Goal: Task Accomplishment & Management: Manage account settings

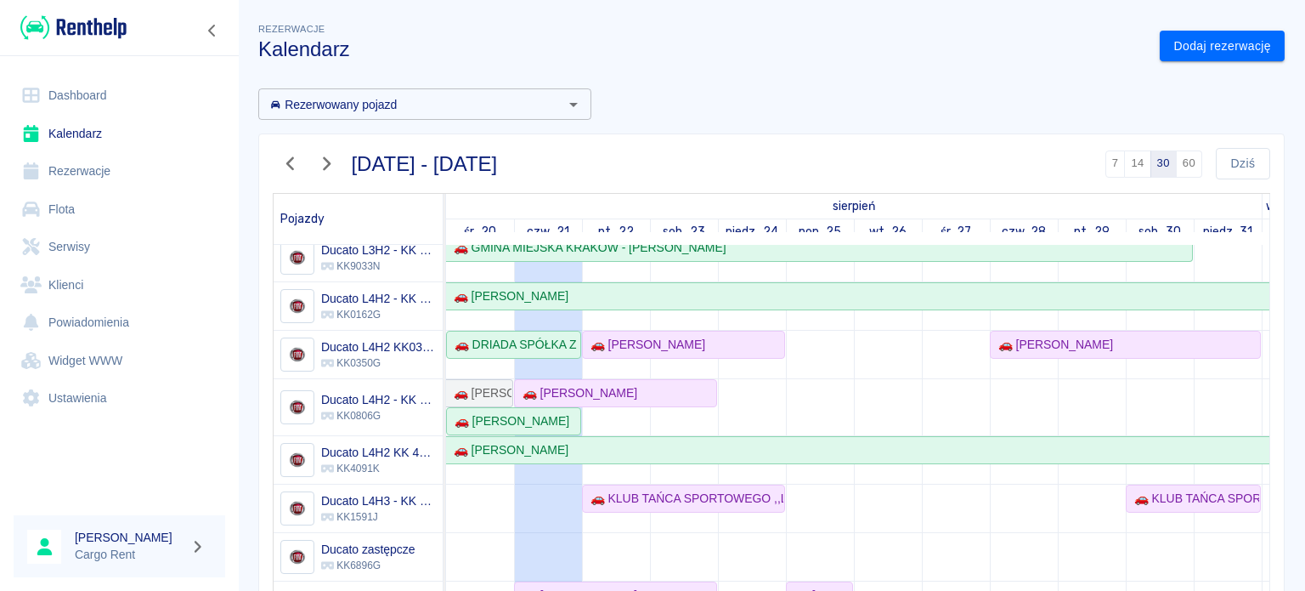
scroll to position [194, 0]
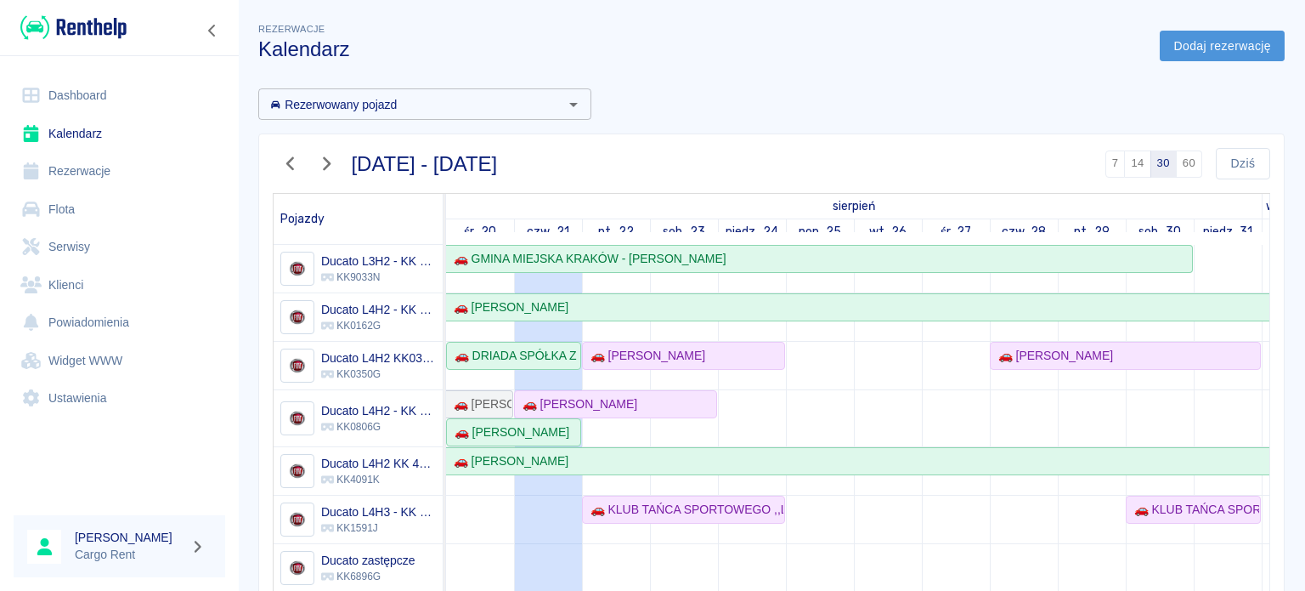
click at [1170, 42] on link "Dodaj rezerwację" at bounding box center [1222, 46] width 125 height 31
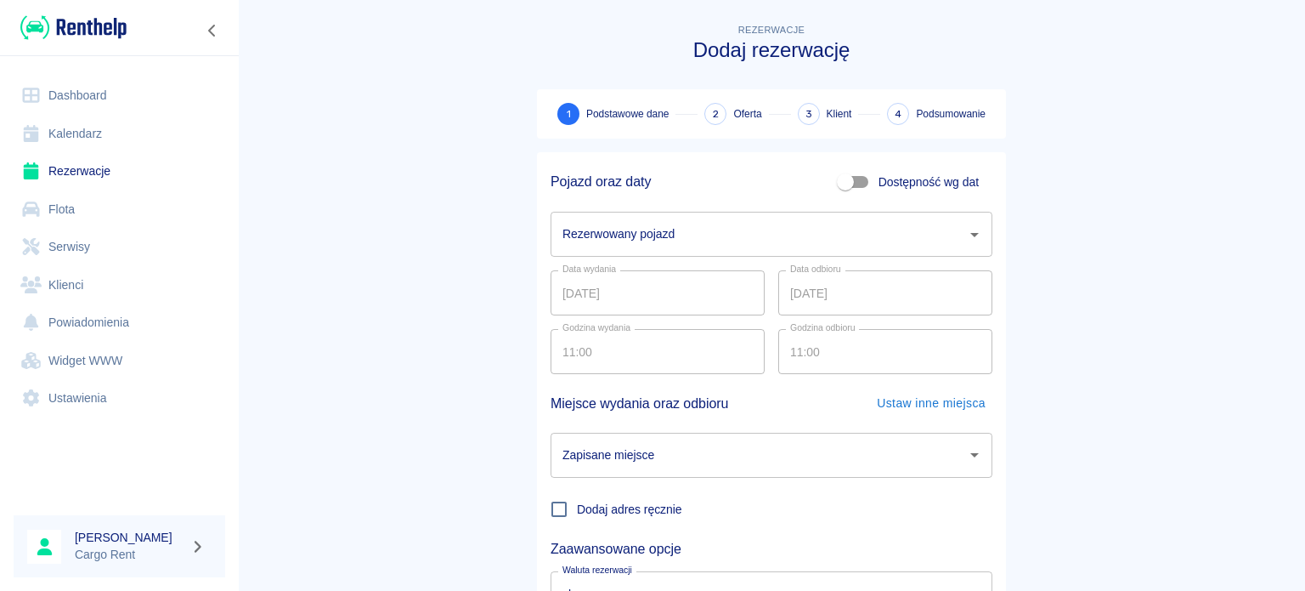
click at [648, 231] on div "Rezerwowany pojazd Rezerwowany pojazd" at bounding box center [772, 234] width 442 height 45
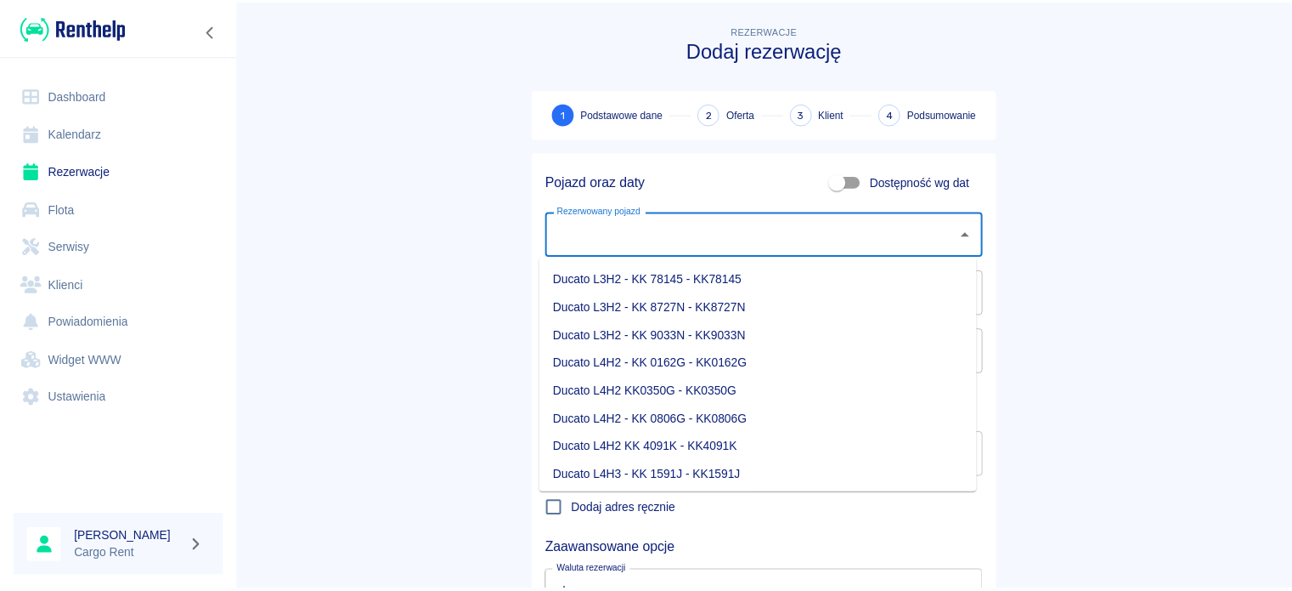
scroll to position [146, 0]
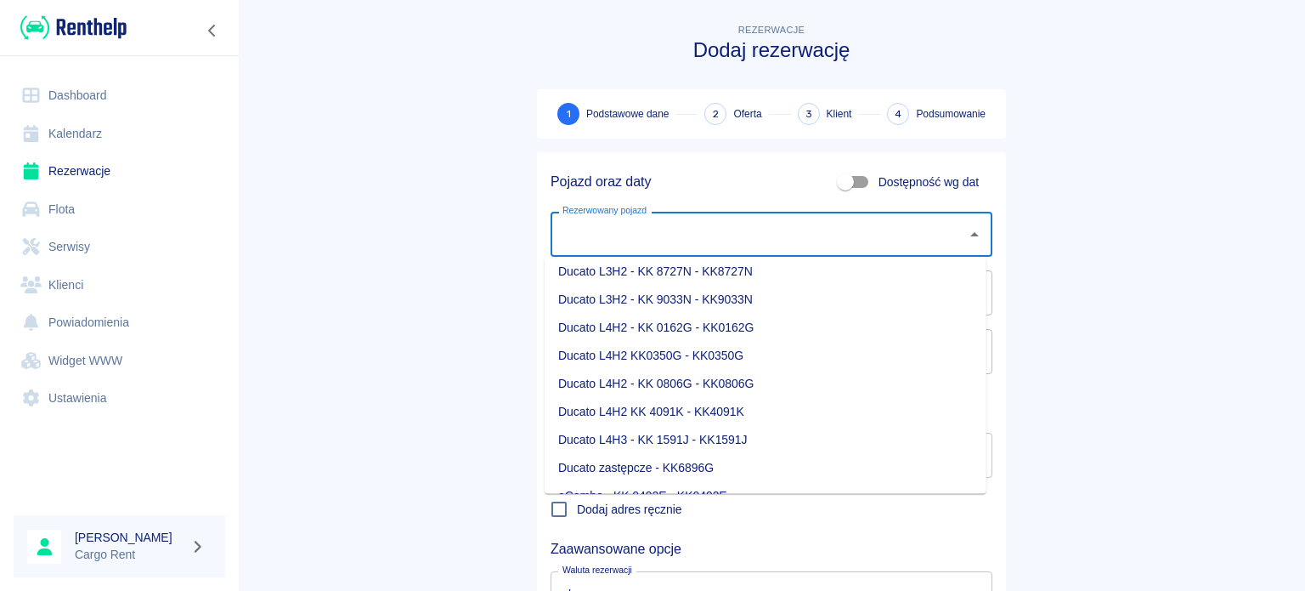
click at [724, 429] on li "Ducato L4H3 - KK 1591J - KK1591J" at bounding box center [766, 440] width 442 height 28
type input "Ducato L4H3 - KK 1591J - KK1591J"
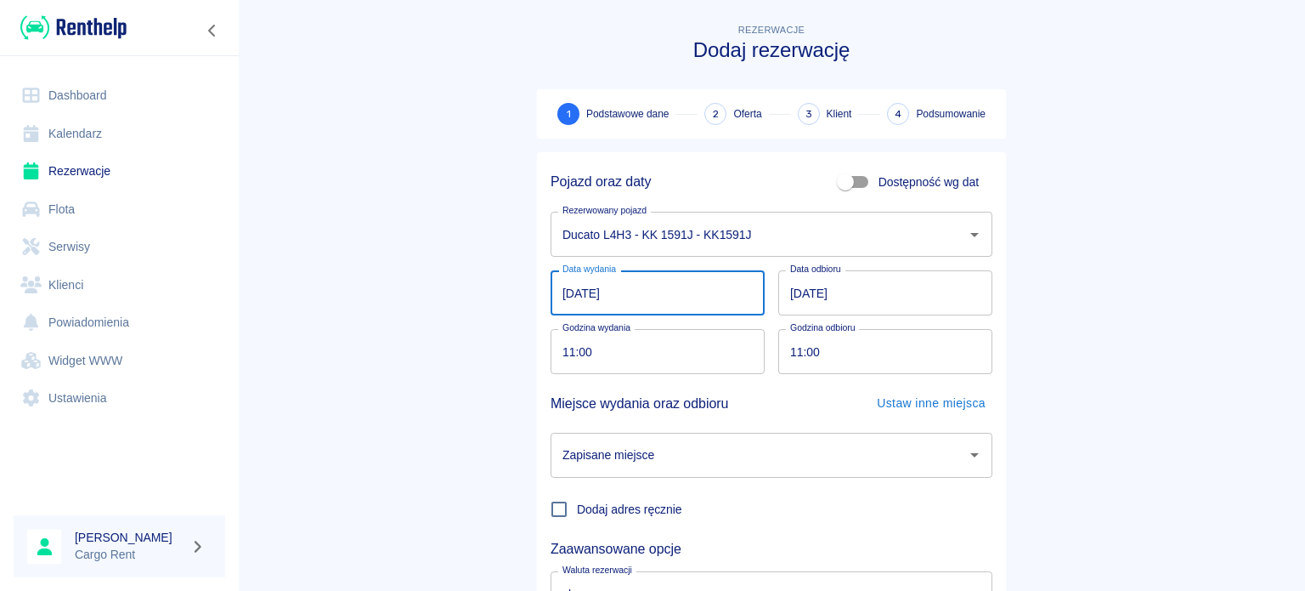
click at [560, 285] on input "[DATE]" at bounding box center [658, 292] width 214 height 45
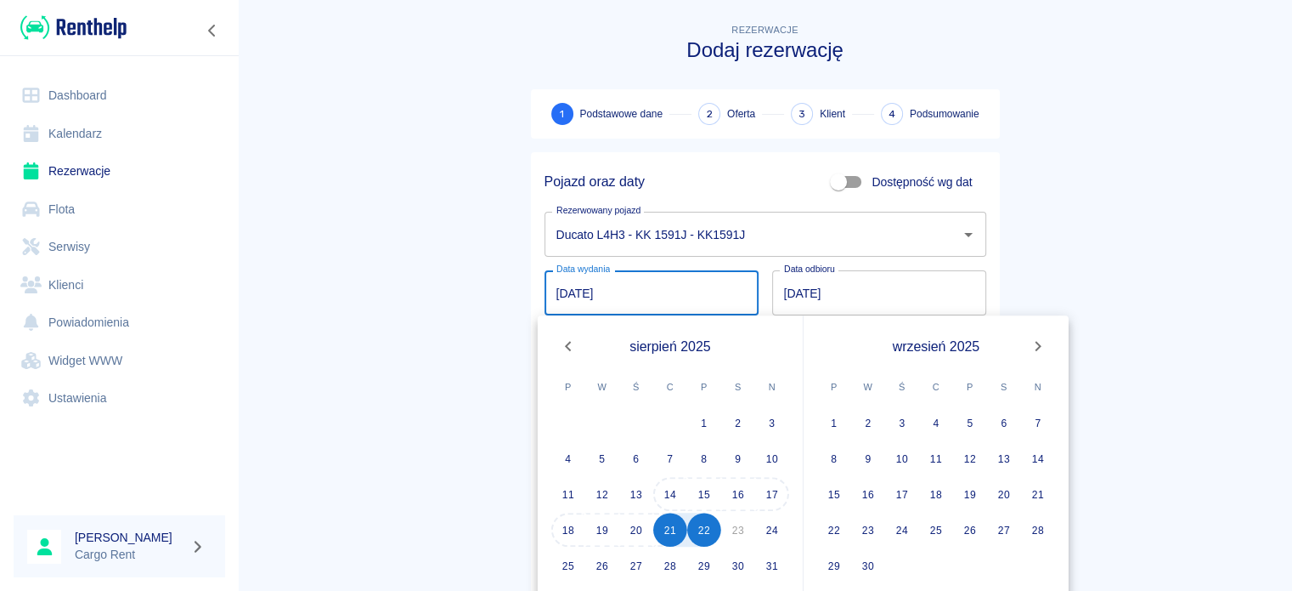
scroll to position [37, 0]
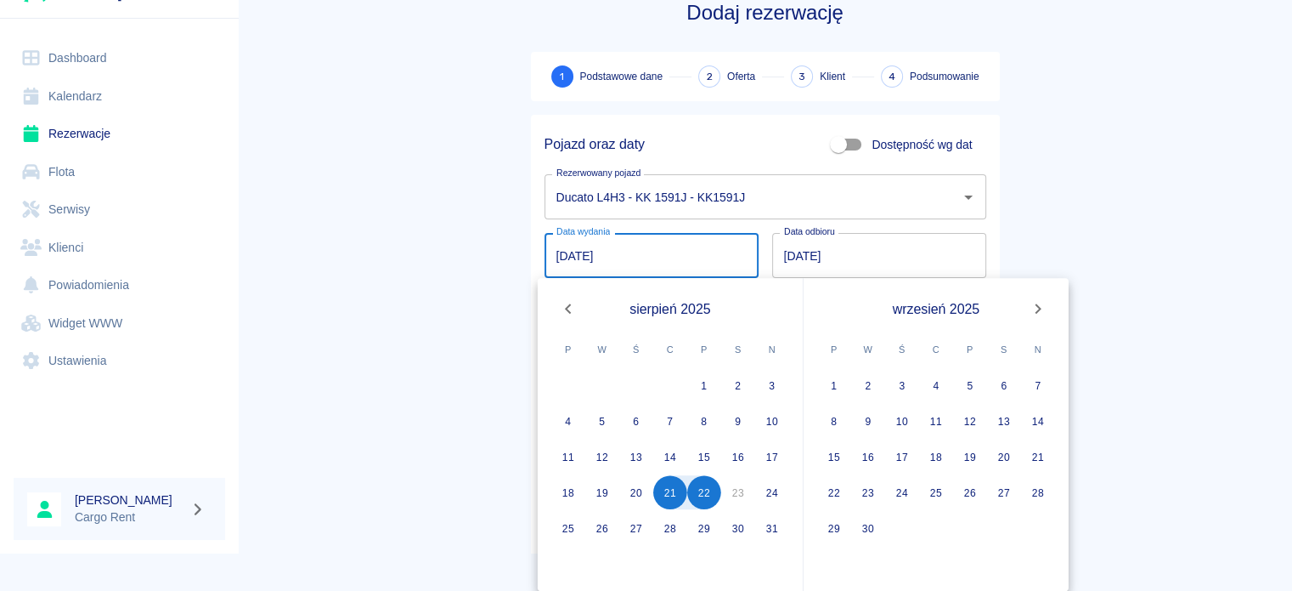
click at [381, 371] on main "Rezerwacje Dodaj rezerwację 1 Podstawowe dane 2 Oferta 3 Klient 4 Podsumowanie …" at bounding box center [765, 317] width 1054 height 668
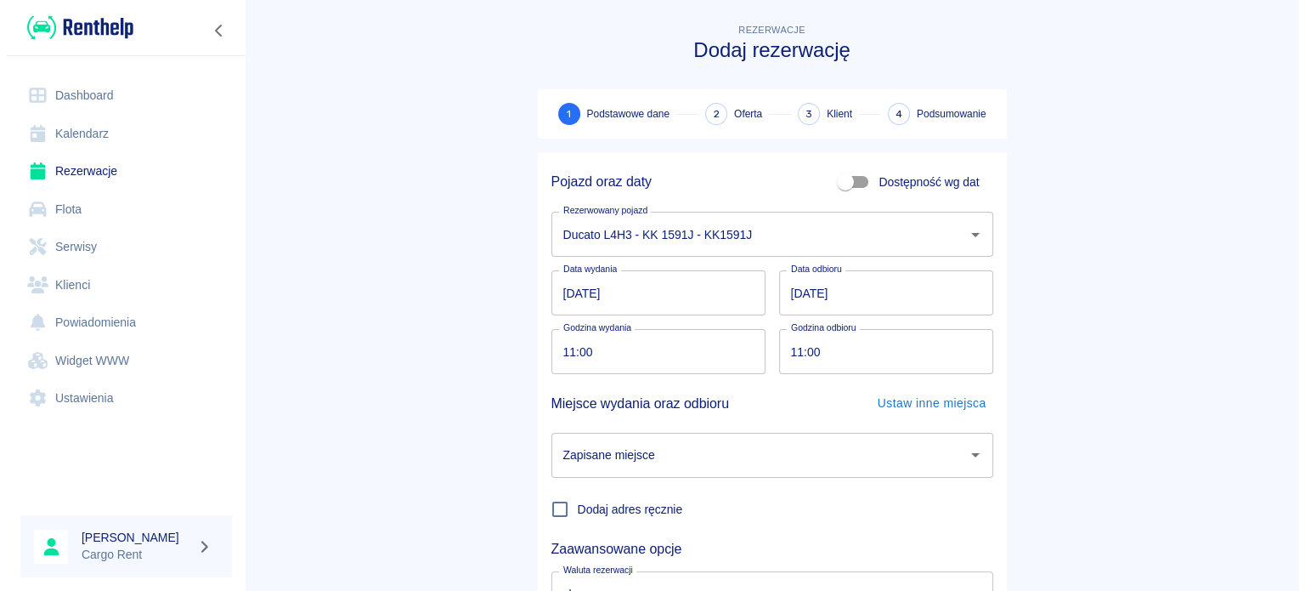
scroll to position [0, 0]
click at [562, 328] on label "Godzina wydania" at bounding box center [596, 327] width 68 height 13
click at [560, 329] on input "11:00" at bounding box center [652, 351] width 202 height 45
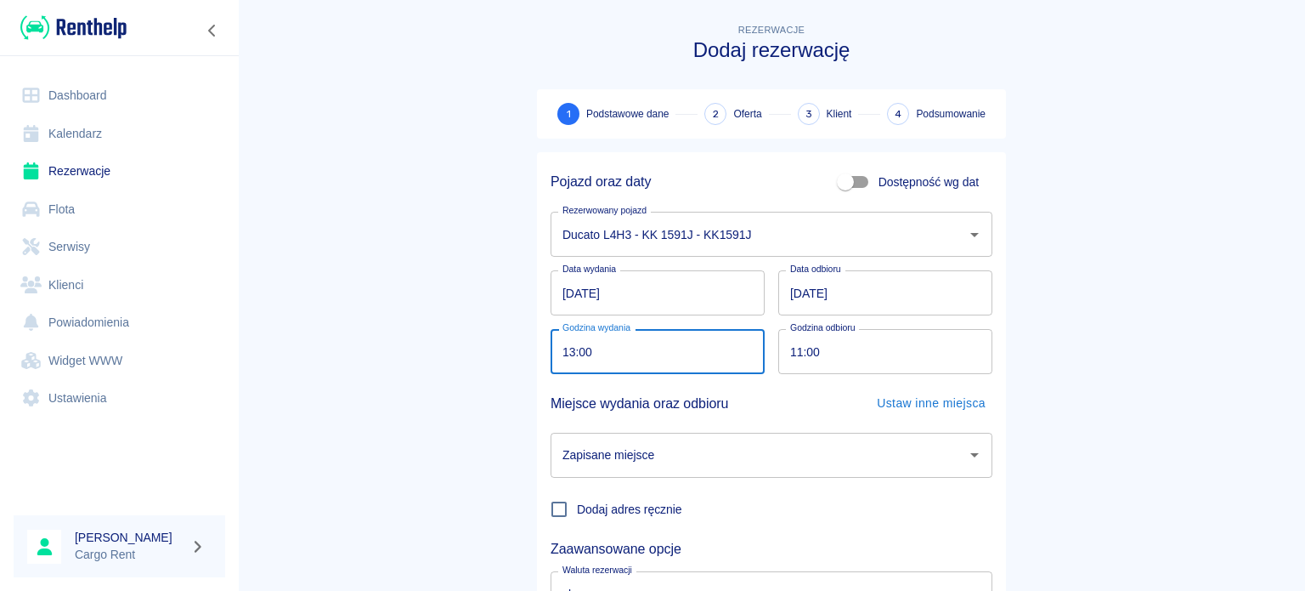
type input "13:00"
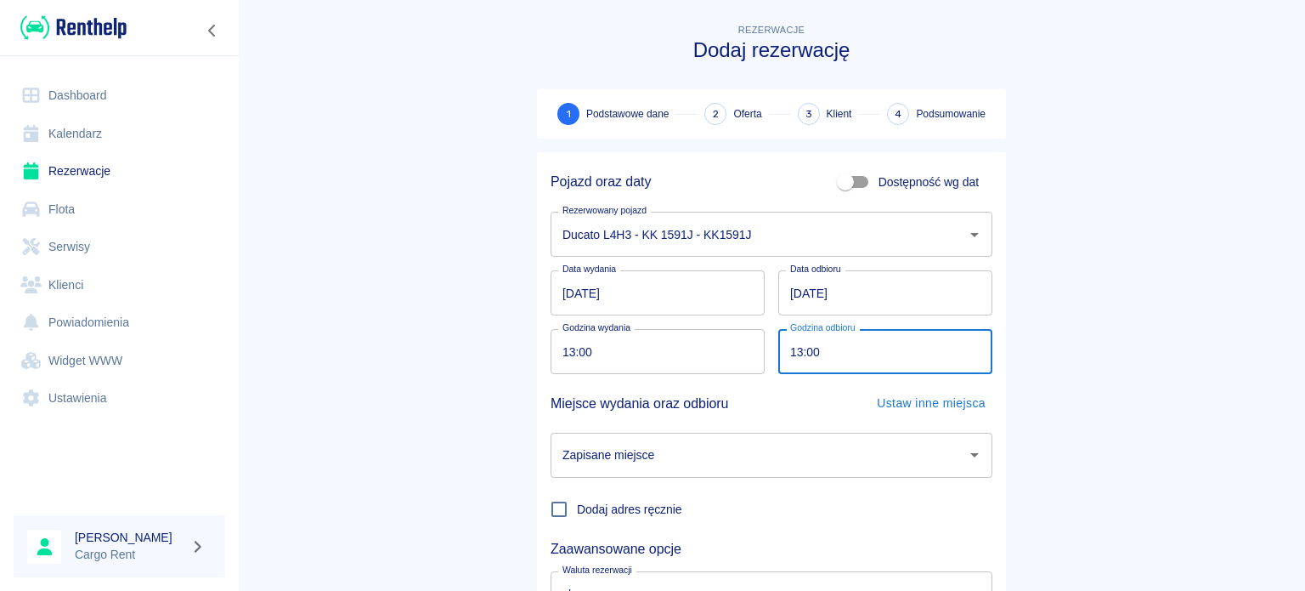
type input "13:00"
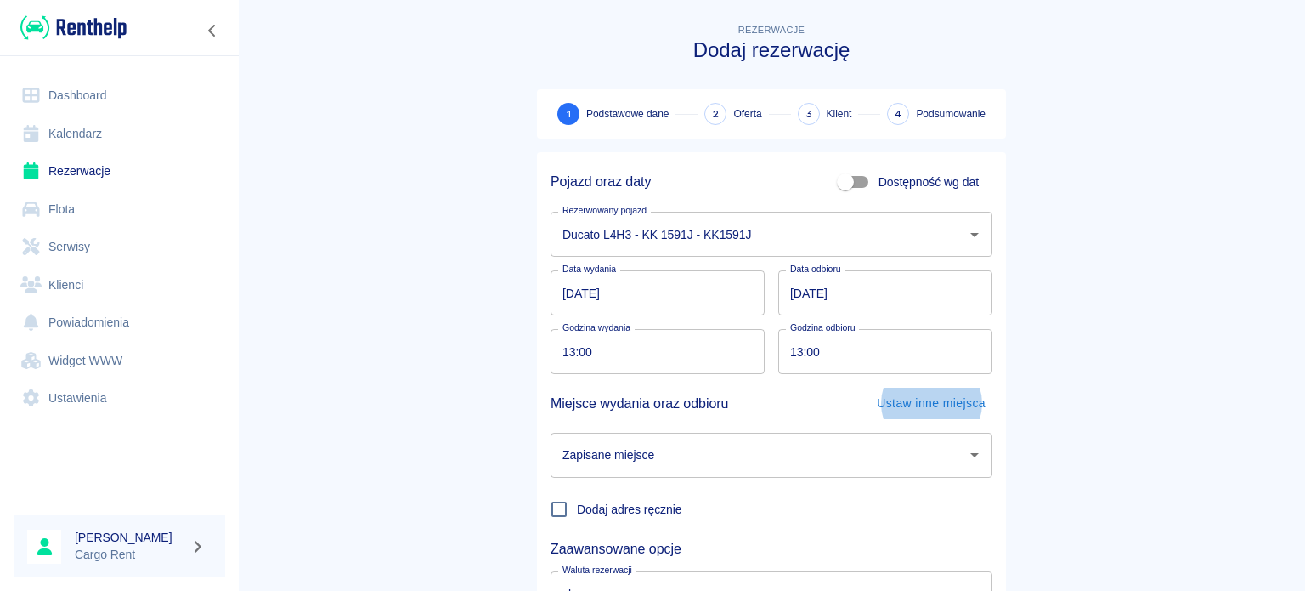
click at [761, 472] on div "Zapisane miejsce" at bounding box center [772, 454] width 442 height 45
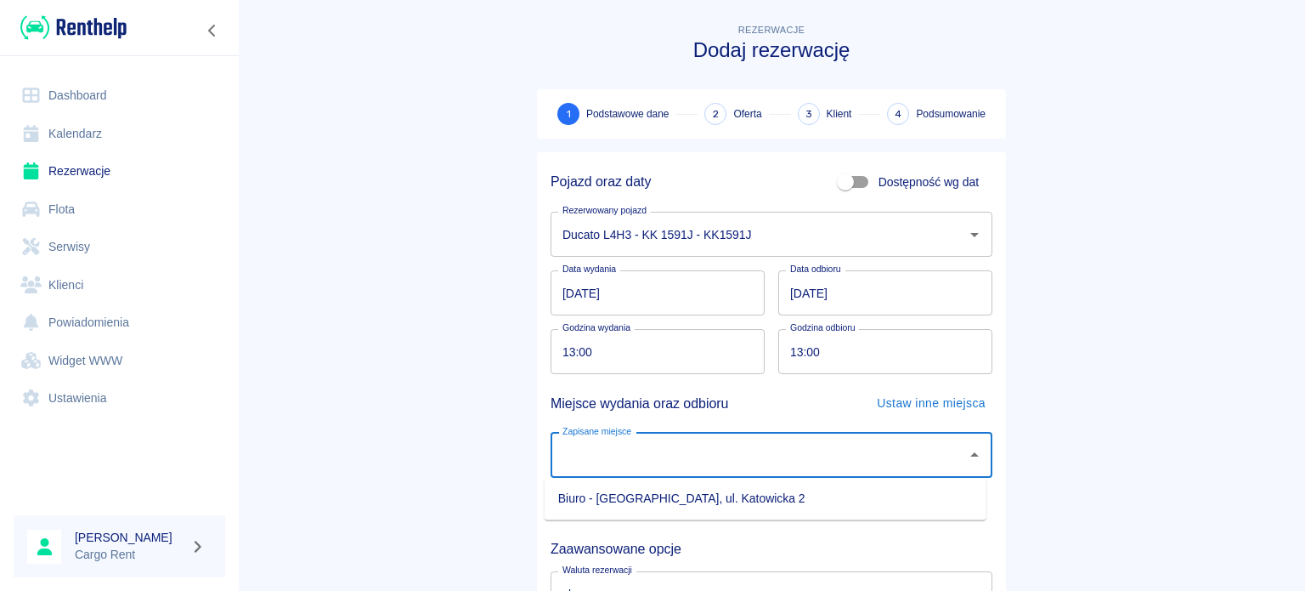
click at [748, 487] on li "Biuro - [GEOGRAPHIC_DATA], ul. Katowicka 2" at bounding box center [766, 498] width 442 height 28
type input "Biuro - [GEOGRAPHIC_DATA], ul. Katowicka 2"
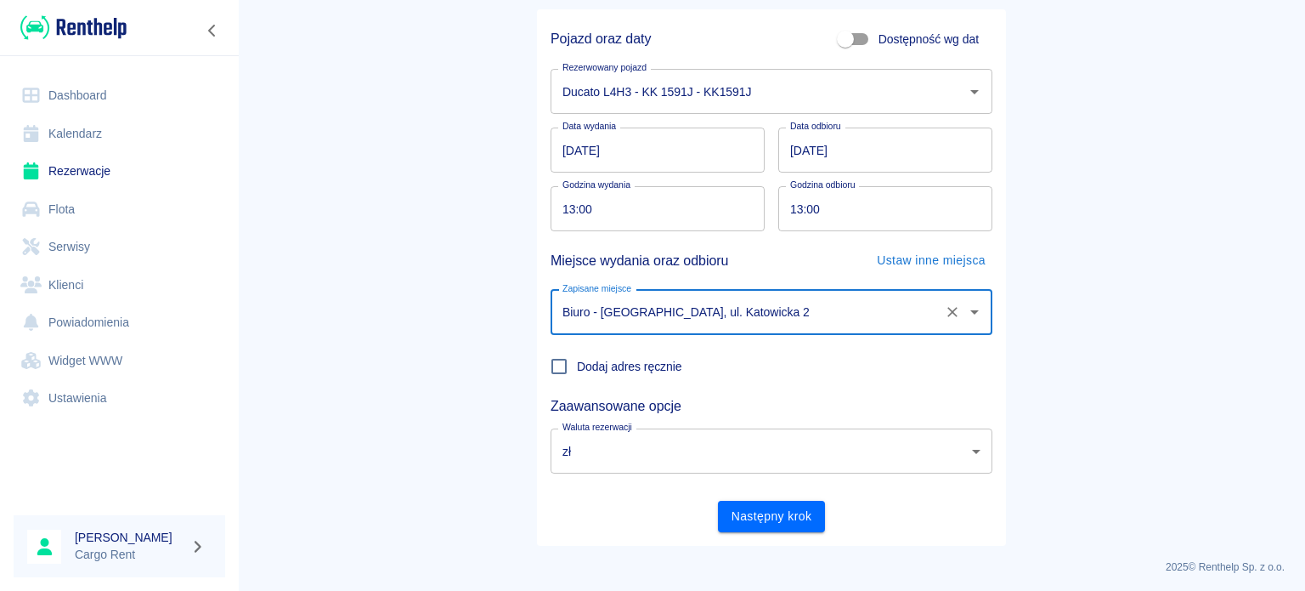
scroll to position [146, 0]
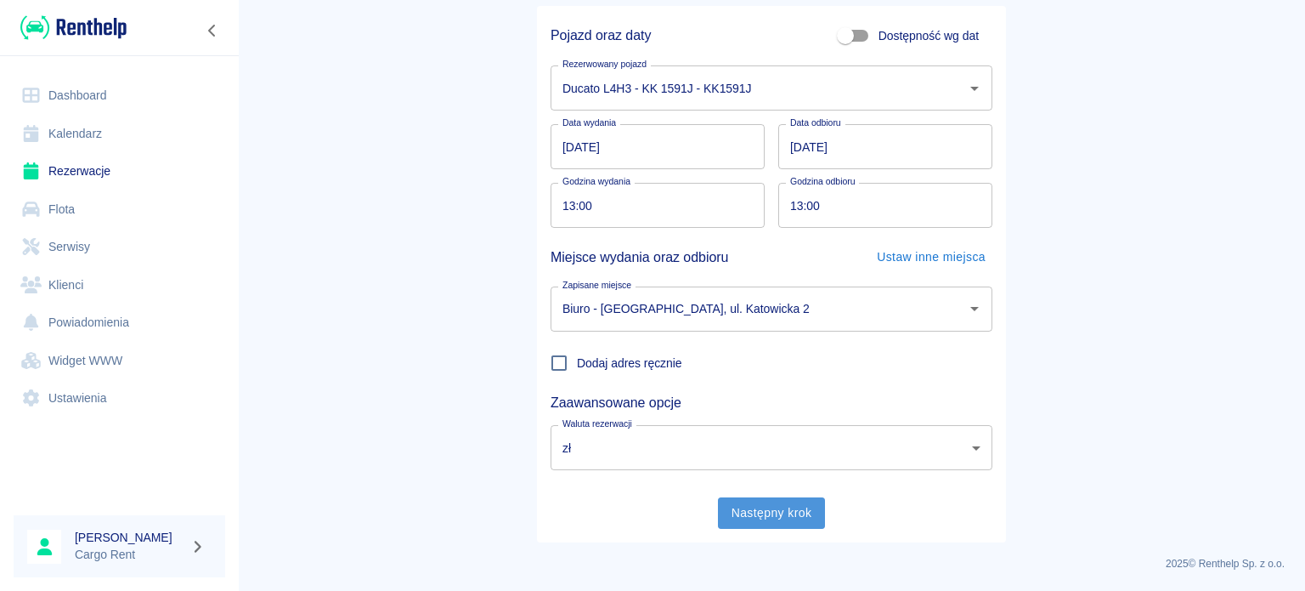
click at [801, 502] on button "Następny krok" at bounding box center [772, 512] width 108 height 31
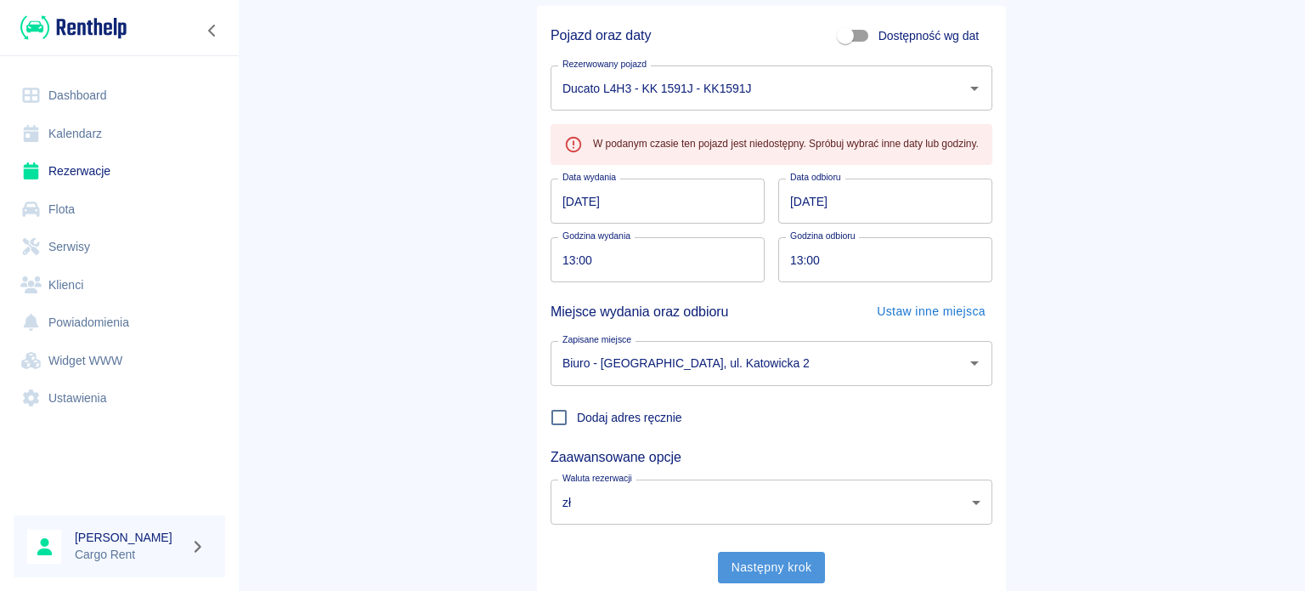
click at [751, 578] on button "Następny krok" at bounding box center [772, 566] width 108 height 31
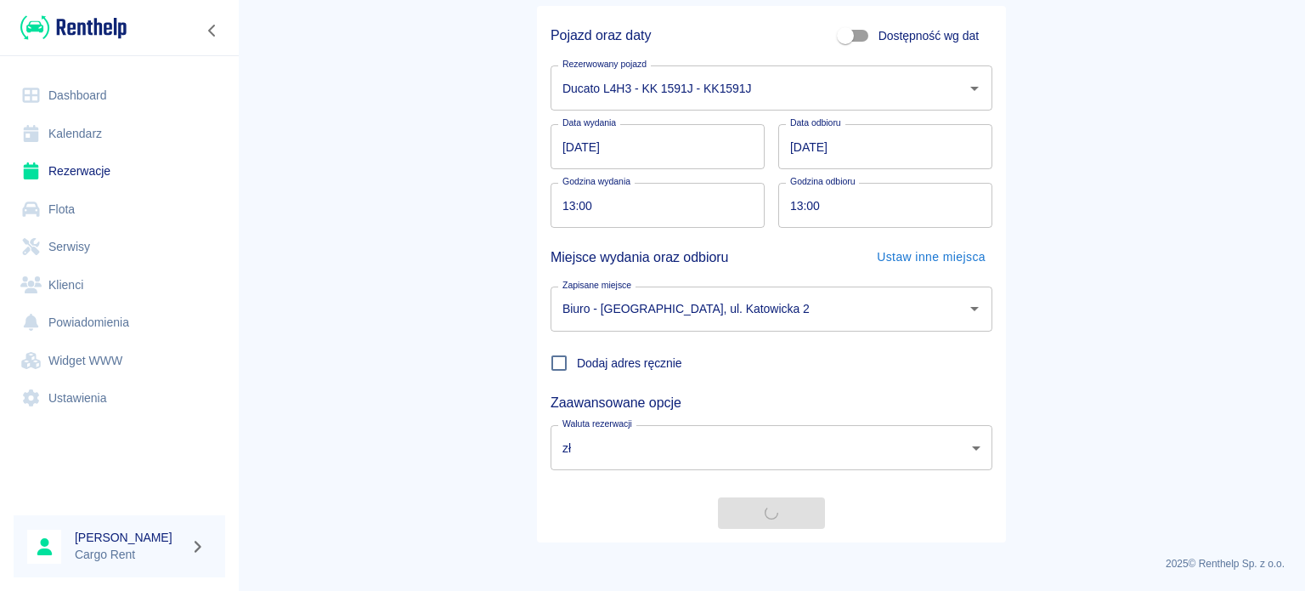
scroll to position [0, 0]
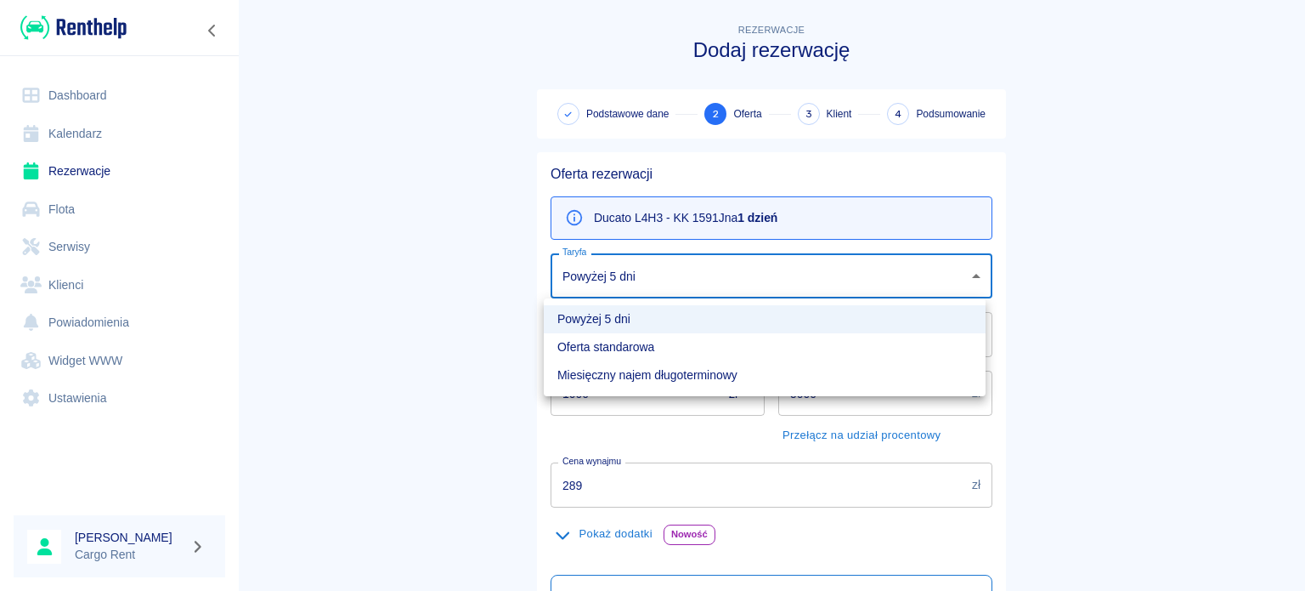
click at [648, 281] on body "Używamy plików Cookies, by zapewnić Ci najlepsze możliwe doświadczenie. Aby dow…" at bounding box center [652, 295] width 1305 height 591
click at [622, 349] on li "Oferta standarowa" at bounding box center [765, 347] width 442 height 28
type input "b8f65f0d-a527-40e2-b6d7-9ee6f30439a2"
type input "319"
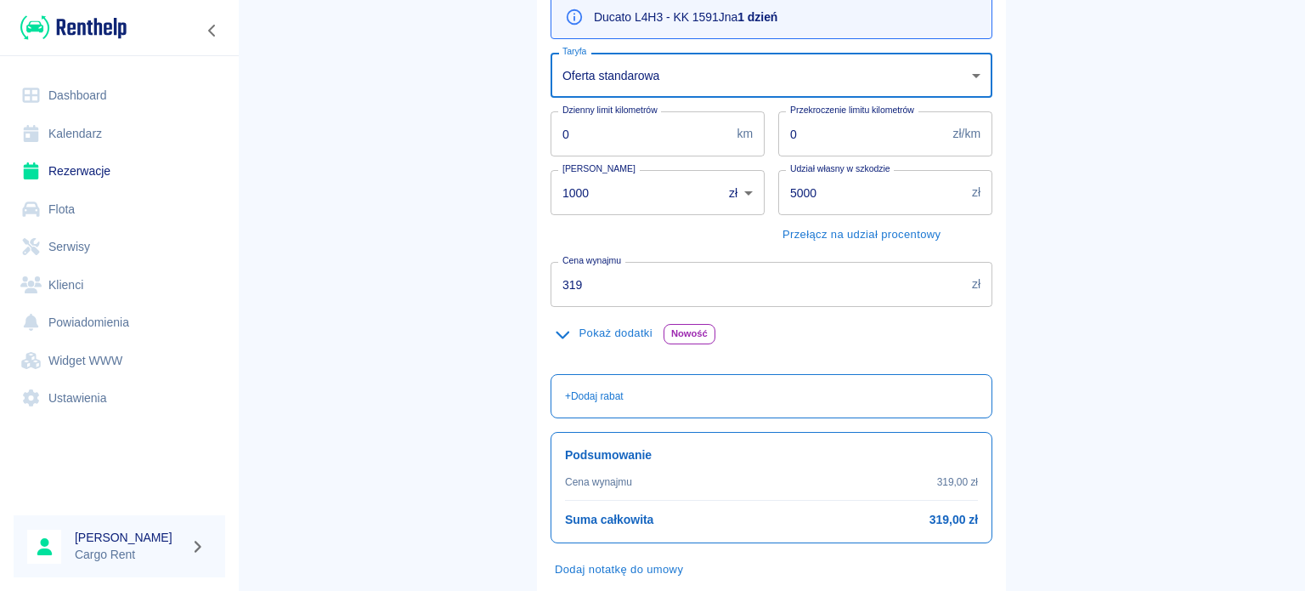
scroll to position [299, 0]
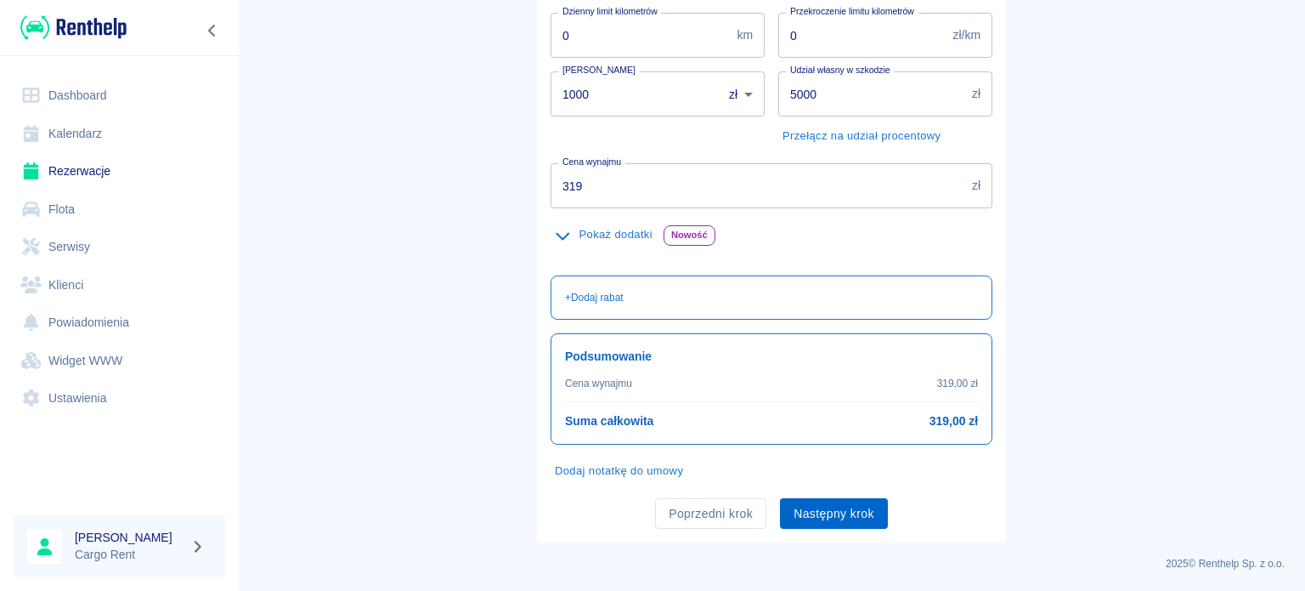
click at [820, 512] on button "Następny krok" at bounding box center [834, 513] width 108 height 31
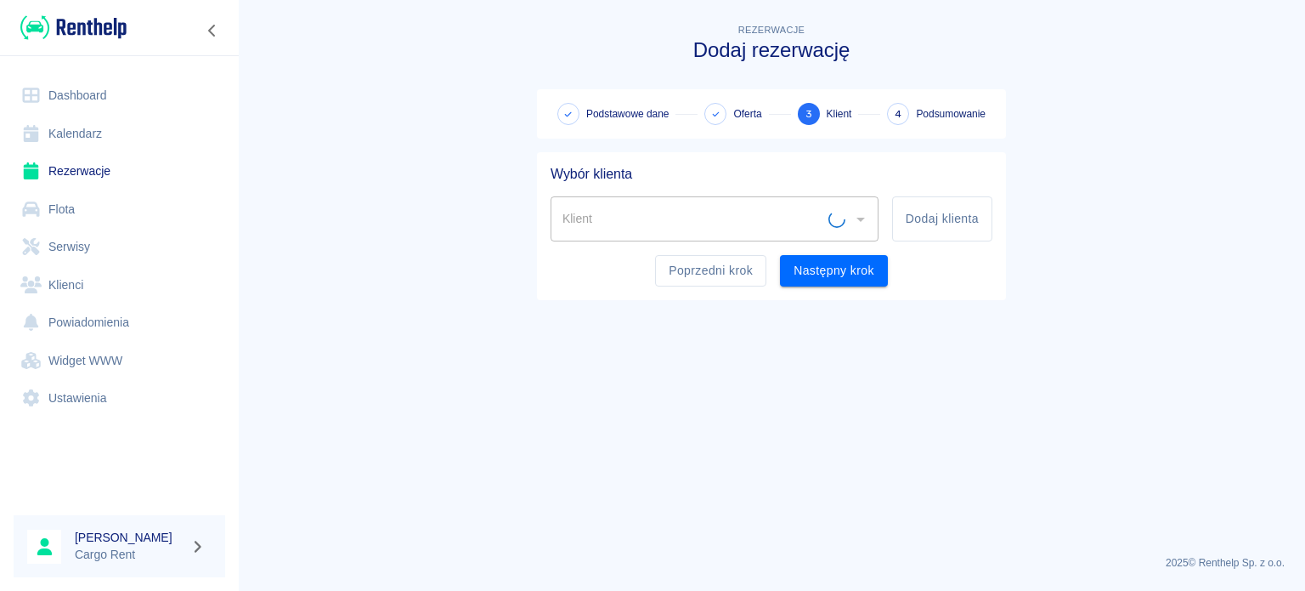
scroll to position [0, 0]
click at [765, 235] on div "Klient" at bounding box center [715, 218] width 328 height 45
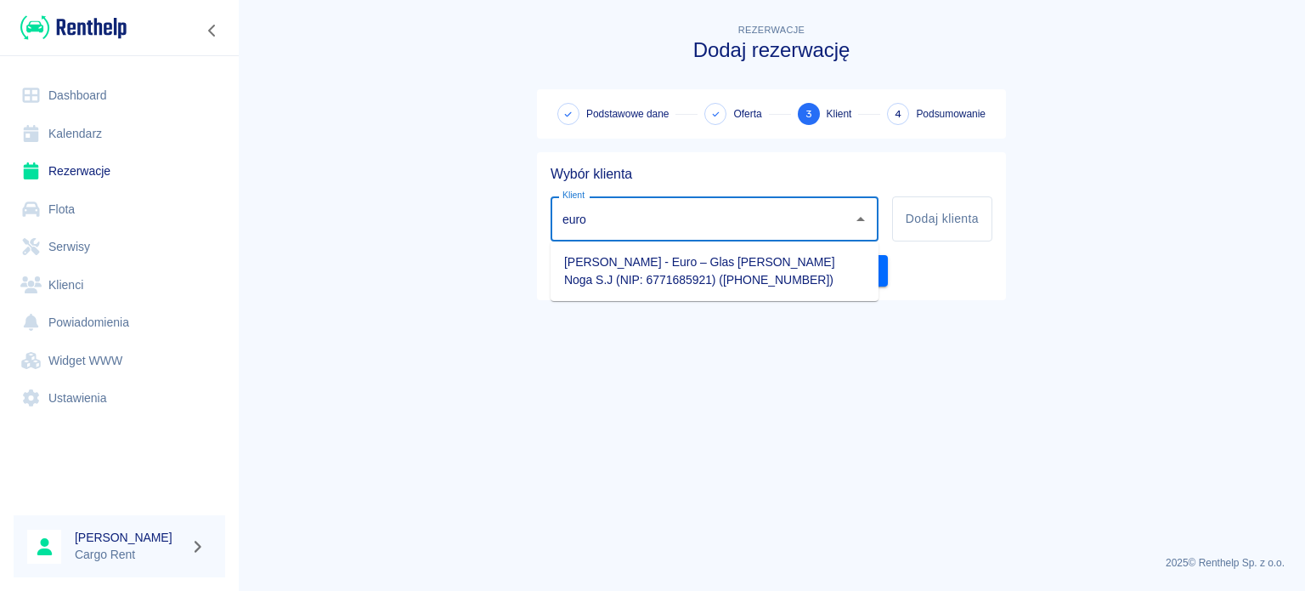
click at [741, 264] on li "[PERSON_NAME] - Euro – Glas [PERSON_NAME] Noga S.J (NIP: 6771685921) ([PHONE_NU…" at bounding box center [715, 271] width 328 height 46
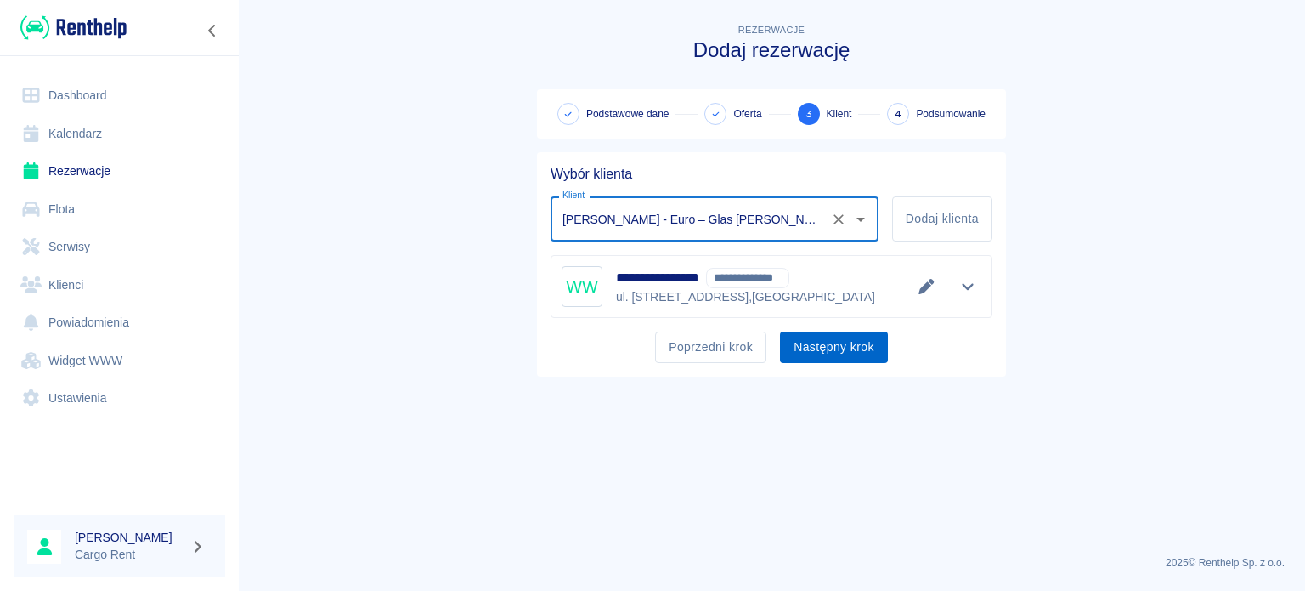
type input "[PERSON_NAME] - Euro – Glas [PERSON_NAME] Noga S.J (NIP: 6771685921) ([PHONE_NU…"
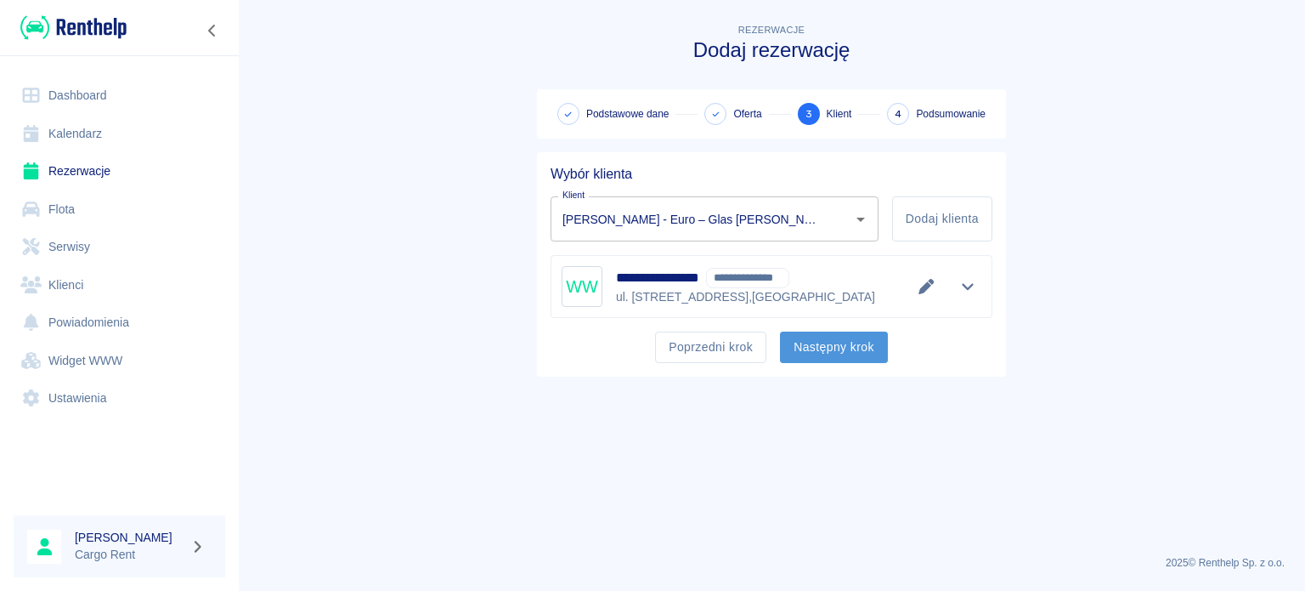
click at [794, 351] on button "Następny krok" at bounding box center [834, 346] width 108 height 31
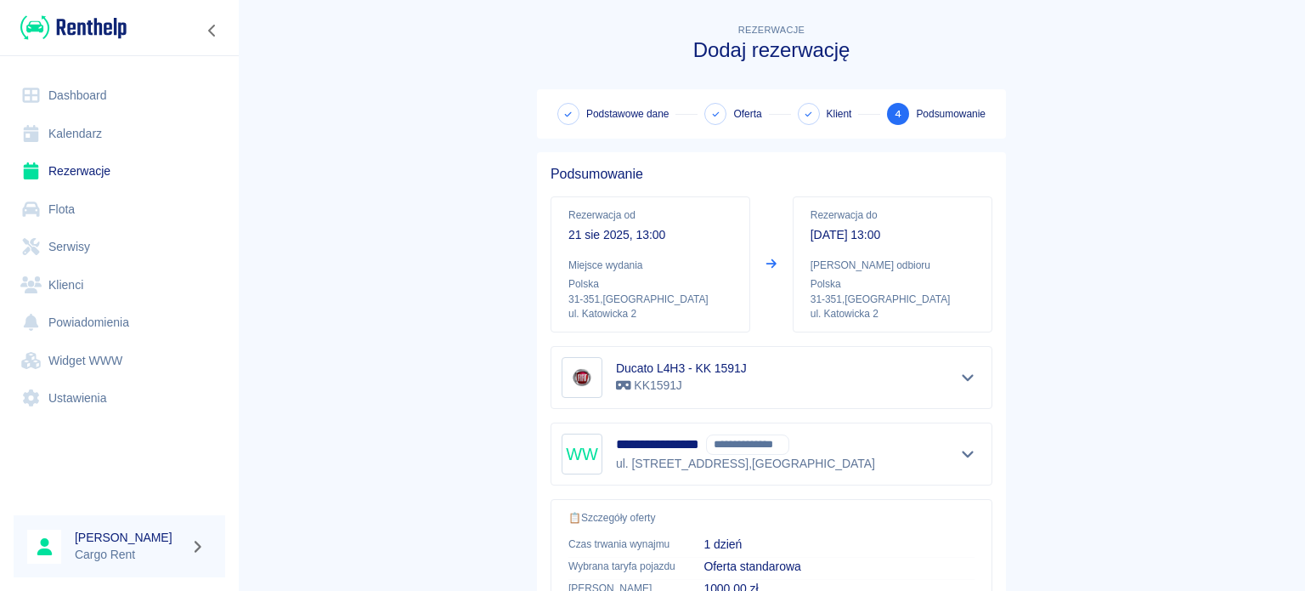
scroll to position [323, 0]
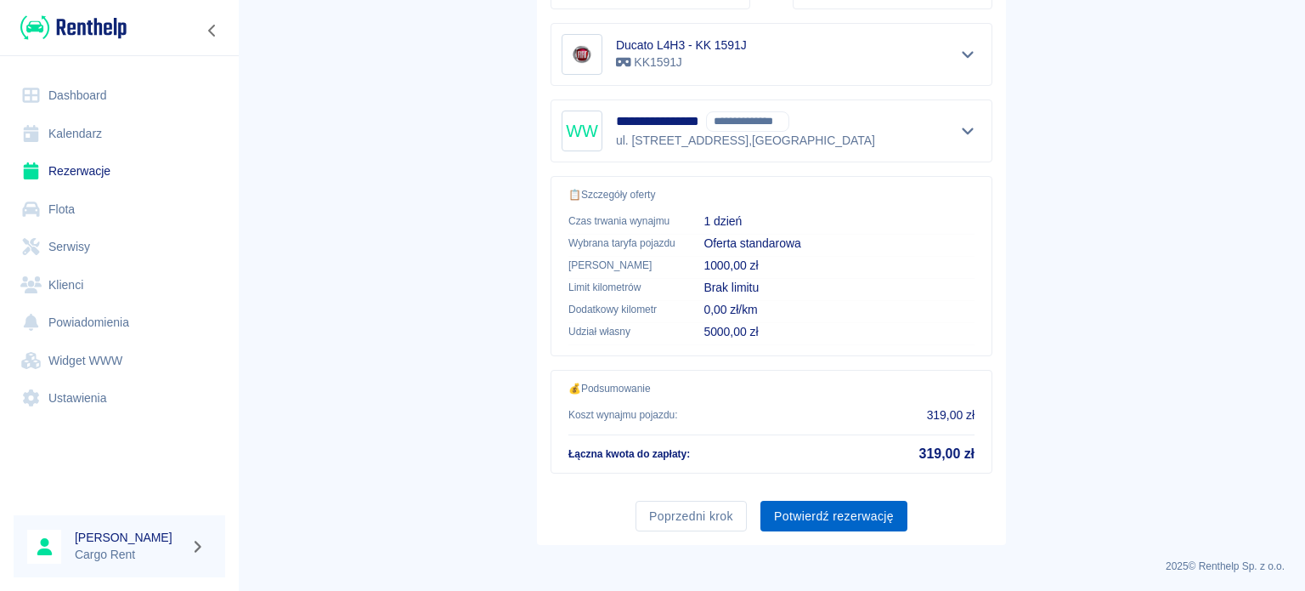
click at [811, 506] on button "Potwierdź rezerwację" at bounding box center [833, 515] width 147 height 31
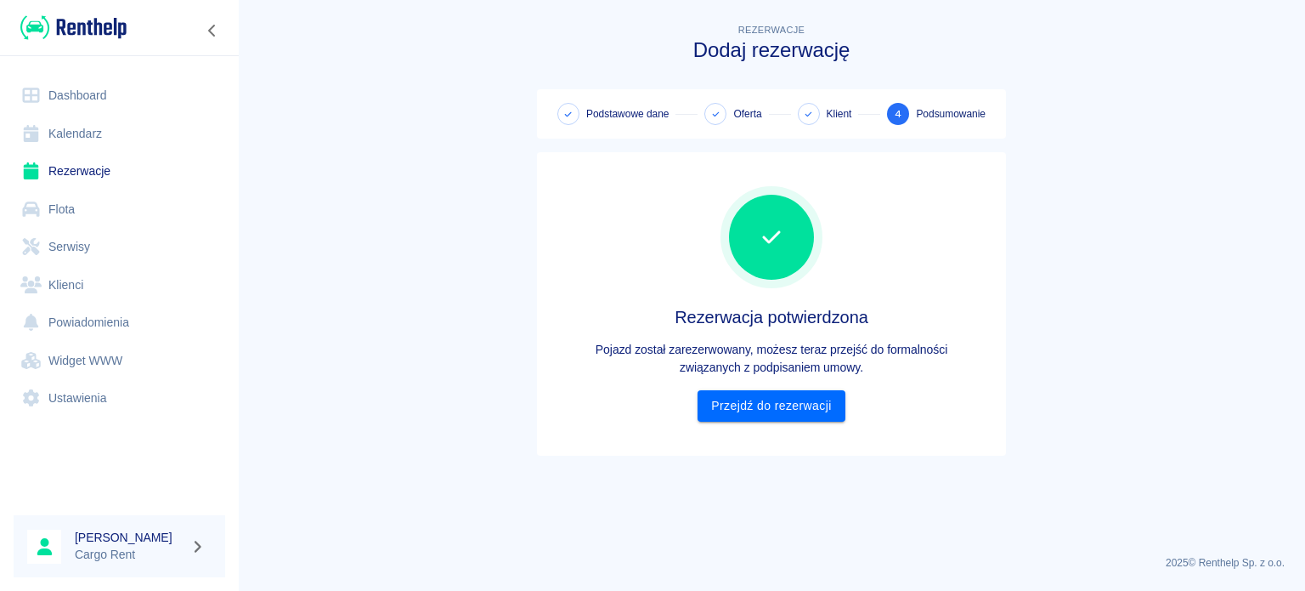
scroll to position [0, 0]
click at [67, 131] on link "Kalendarz" at bounding box center [120, 134] width 212 height 38
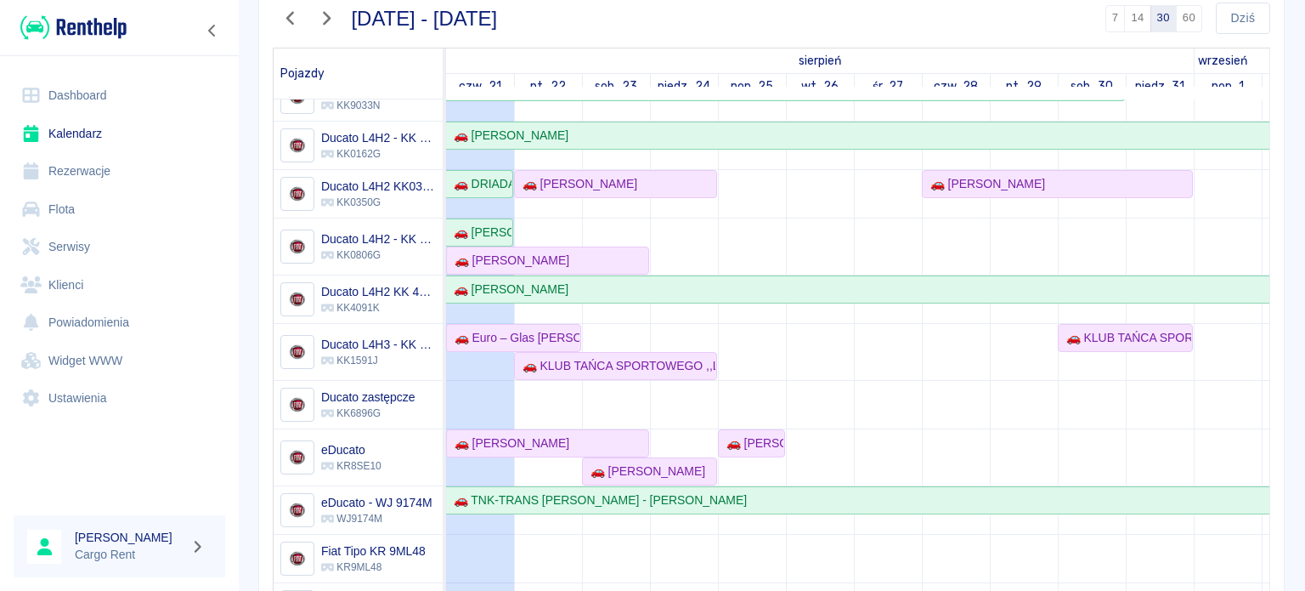
scroll to position [218, 0]
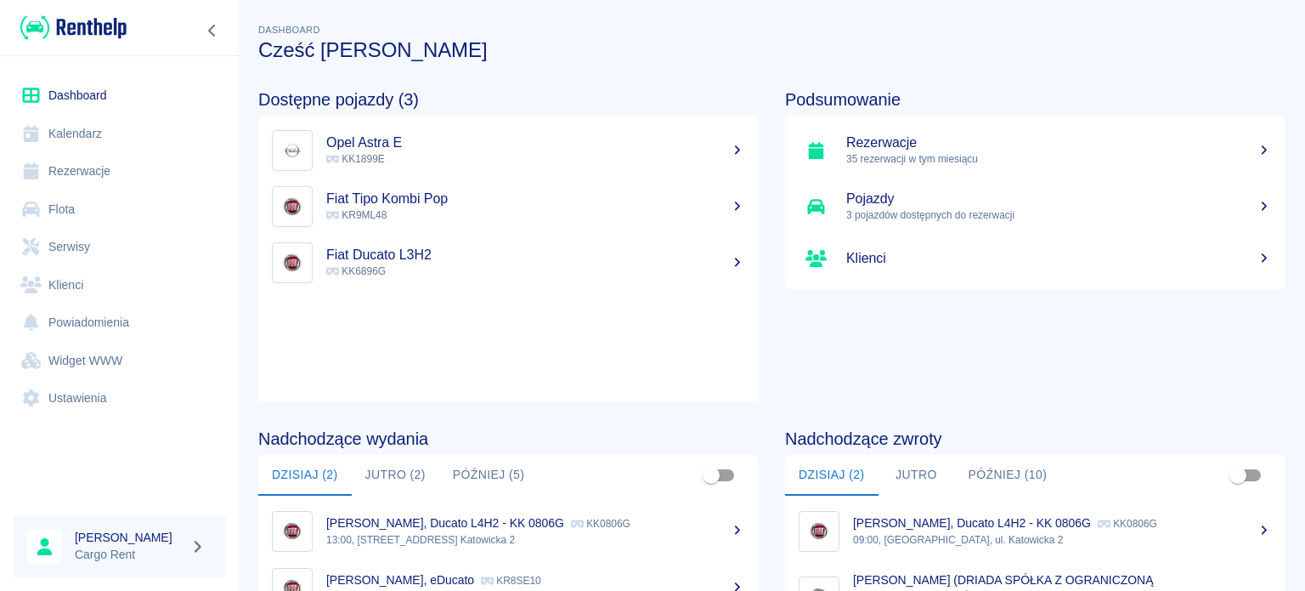
click at [94, 150] on link "Kalendarz" at bounding box center [120, 134] width 212 height 38
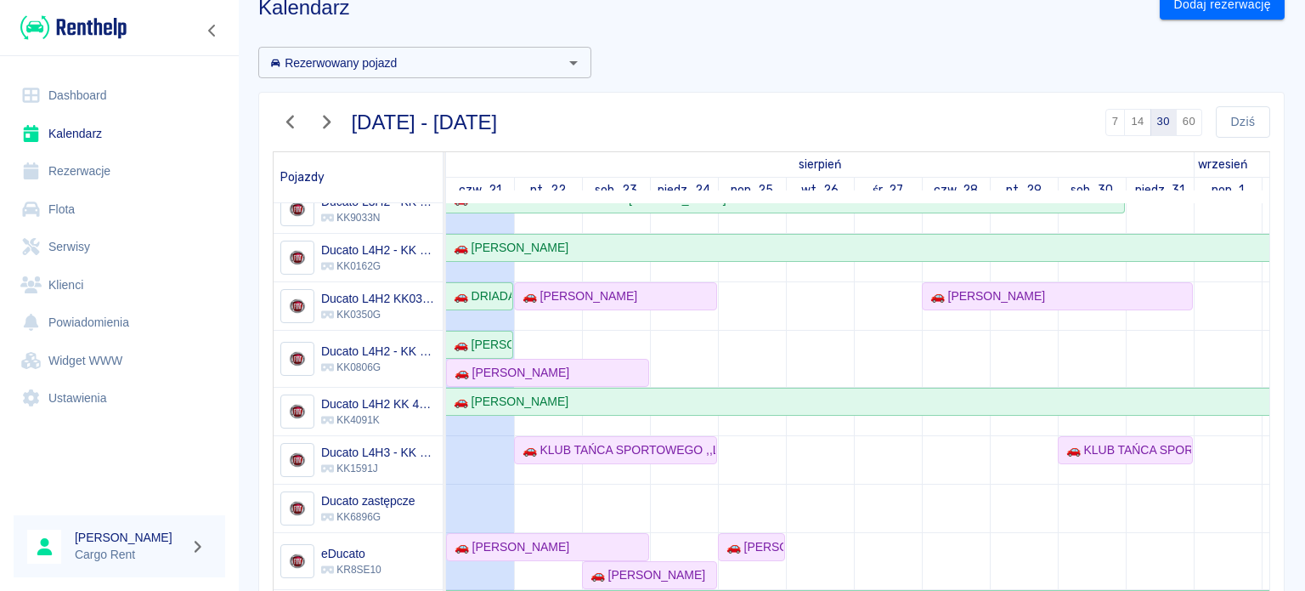
scroll to position [53, 0]
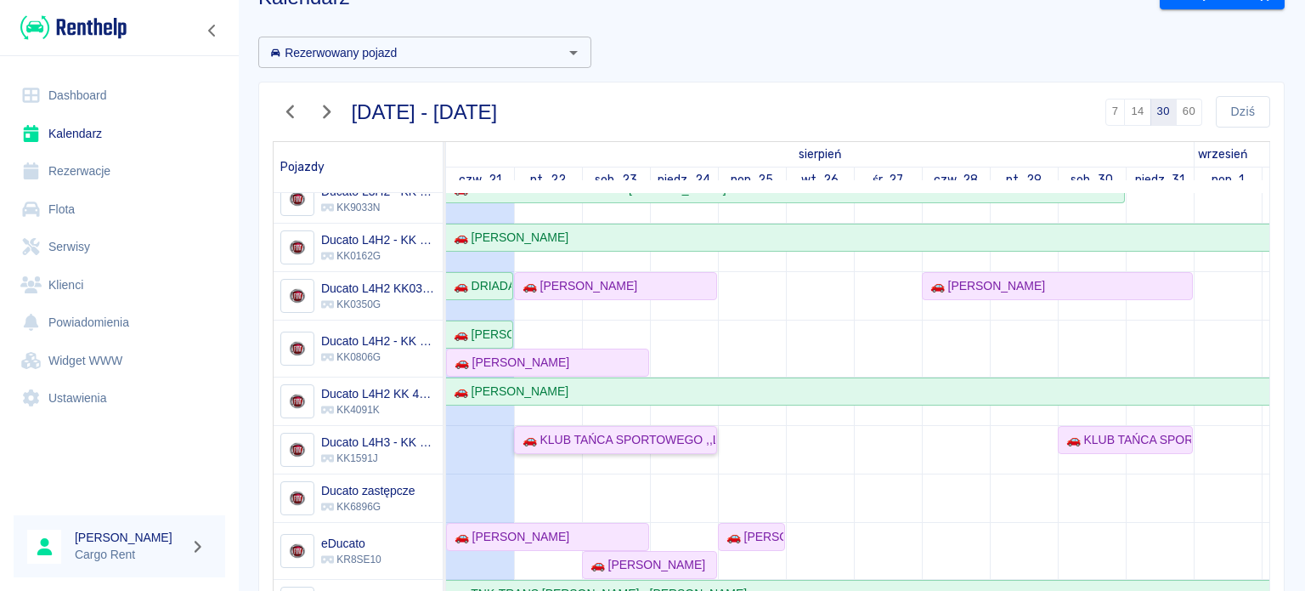
click at [557, 431] on div "🚗 KLUB TAŃCA SPORTOWEGO ,,LIDERKI'' - [PERSON_NAME]" at bounding box center [616, 440] width 200 height 18
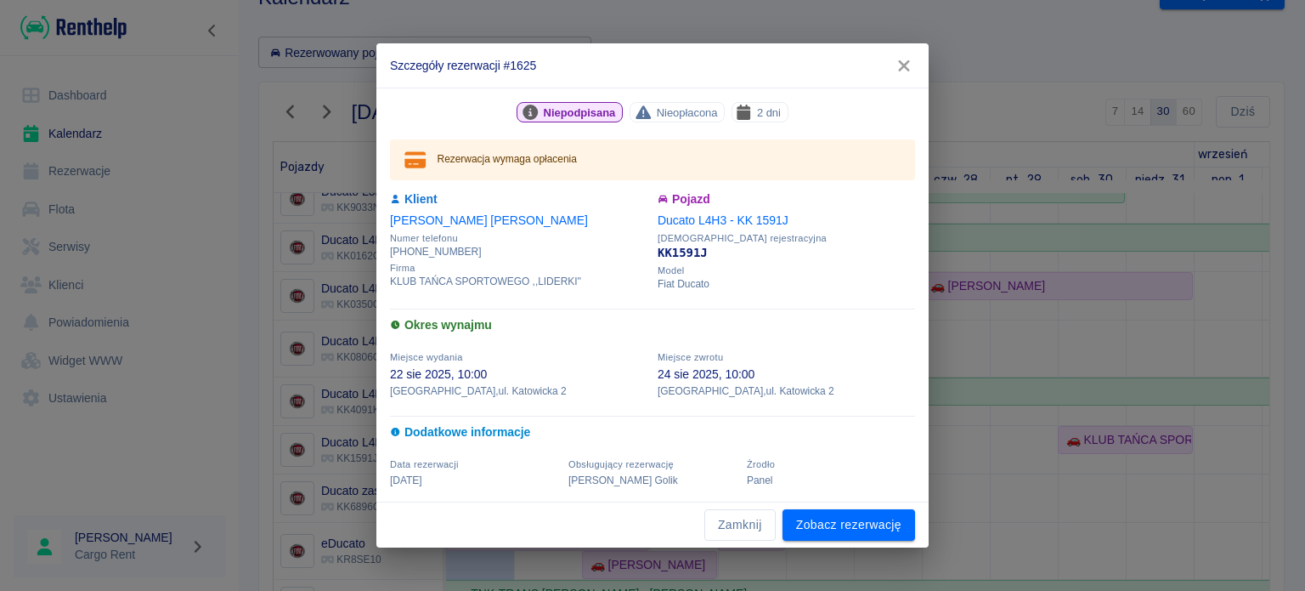
click at [899, 64] on icon "button" at bounding box center [904, 66] width 22 height 18
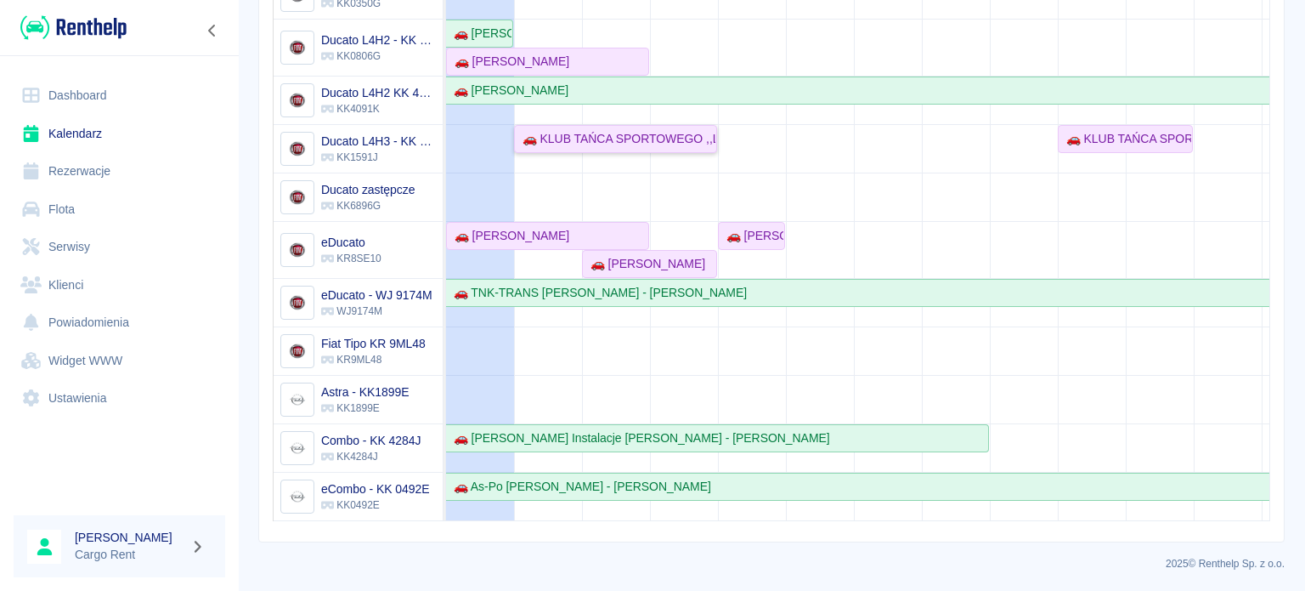
scroll to position [353, 0]
drag, startPoint x: 639, startPoint y: 504, endPoint x: 547, endPoint y: 469, distance: 98.2
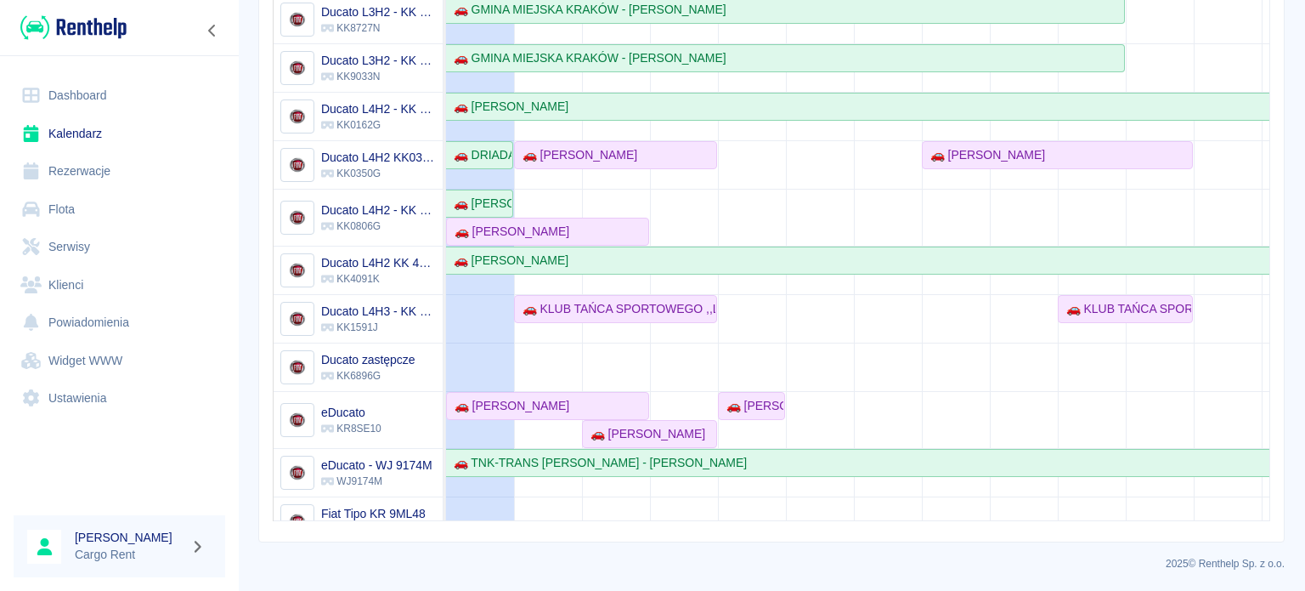
scroll to position [37, 0]
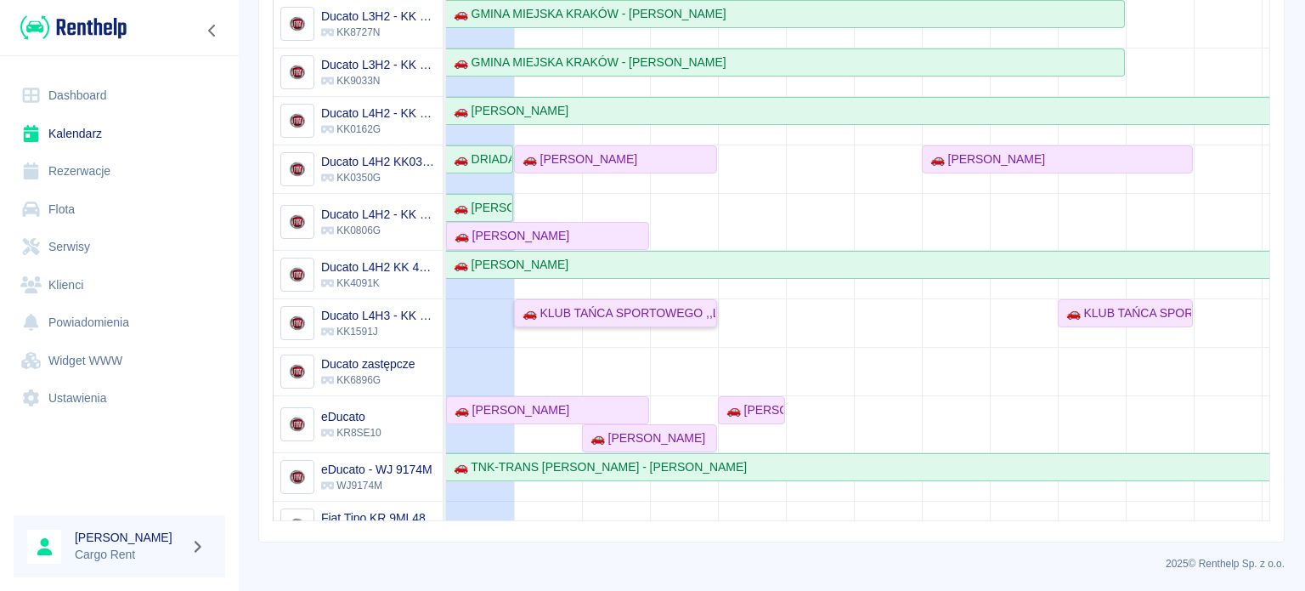
click at [581, 316] on div "🚗 KLUB TAŃCA SPORTOWEGO ,,LIDERKI'' - [PERSON_NAME]" at bounding box center [616, 313] width 200 height 18
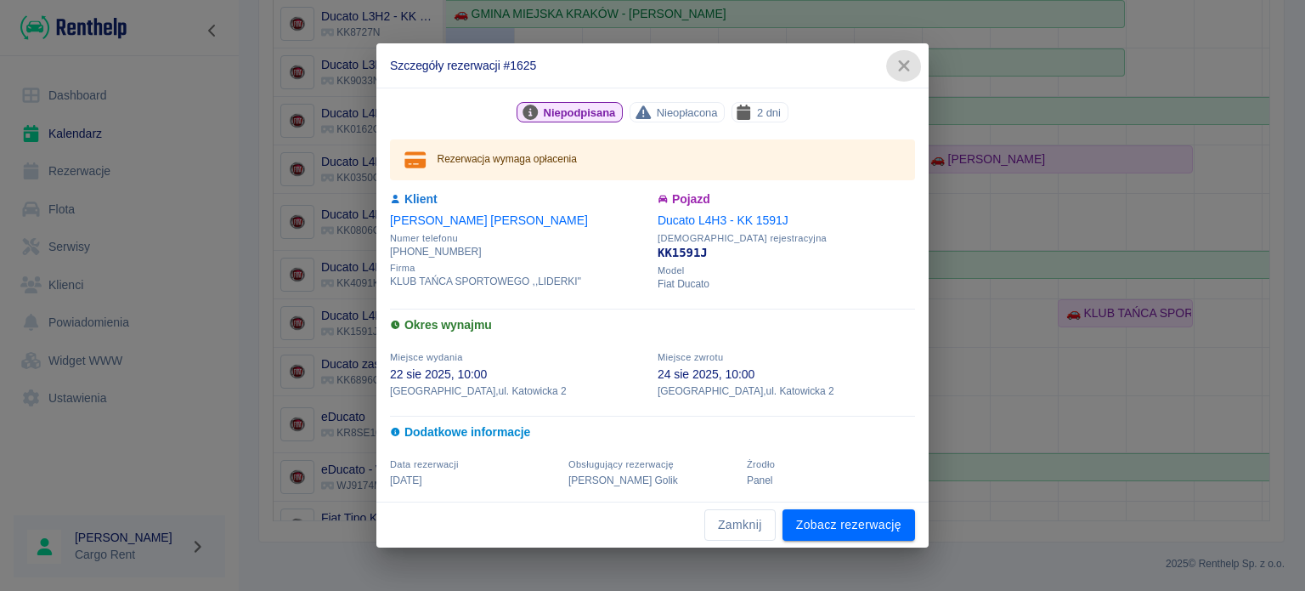
click at [896, 65] on icon "button" at bounding box center [904, 66] width 22 height 18
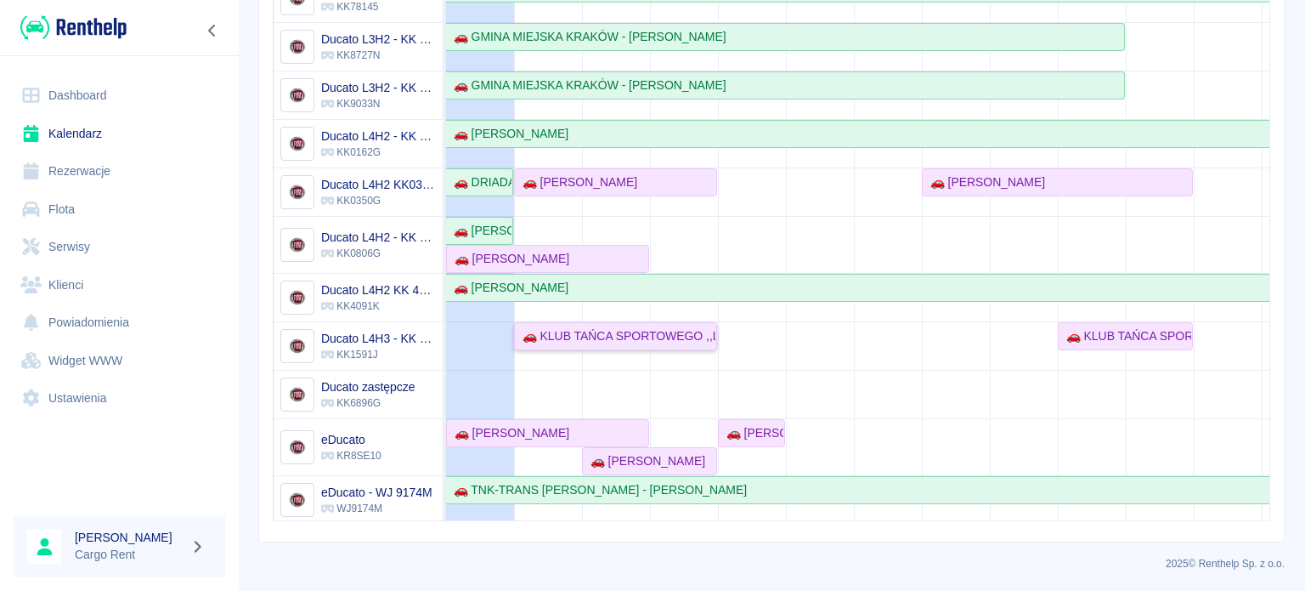
scroll to position [0, 0]
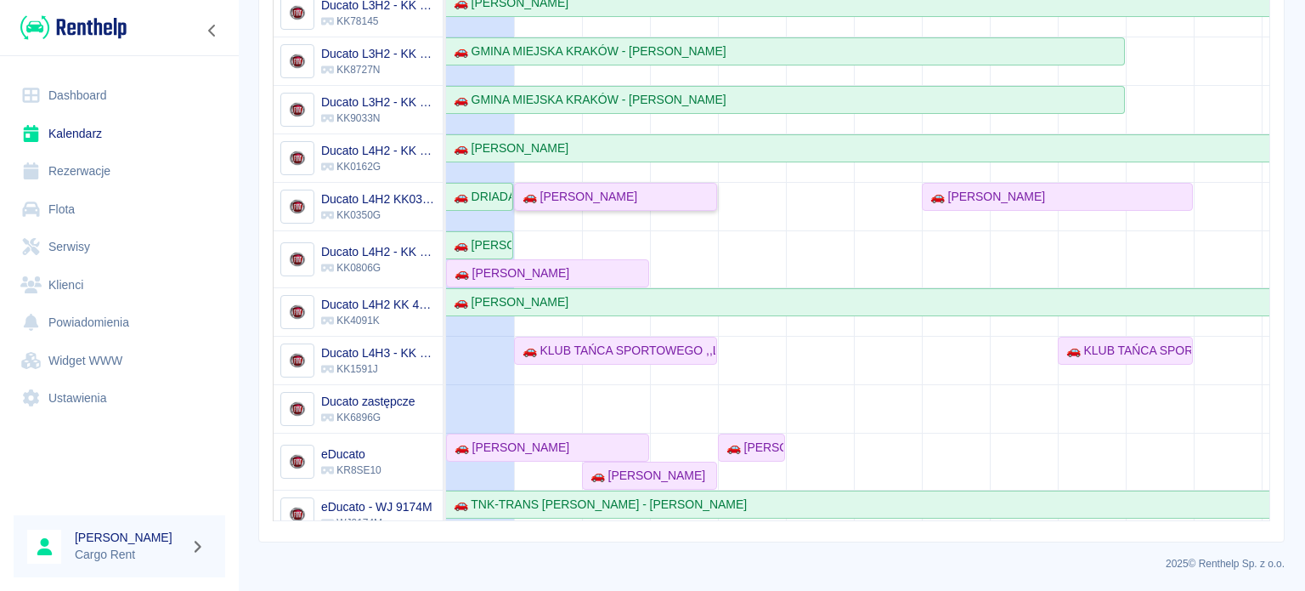
click at [593, 201] on div "🚗 [PERSON_NAME]" at bounding box center [576, 197] width 121 height 18
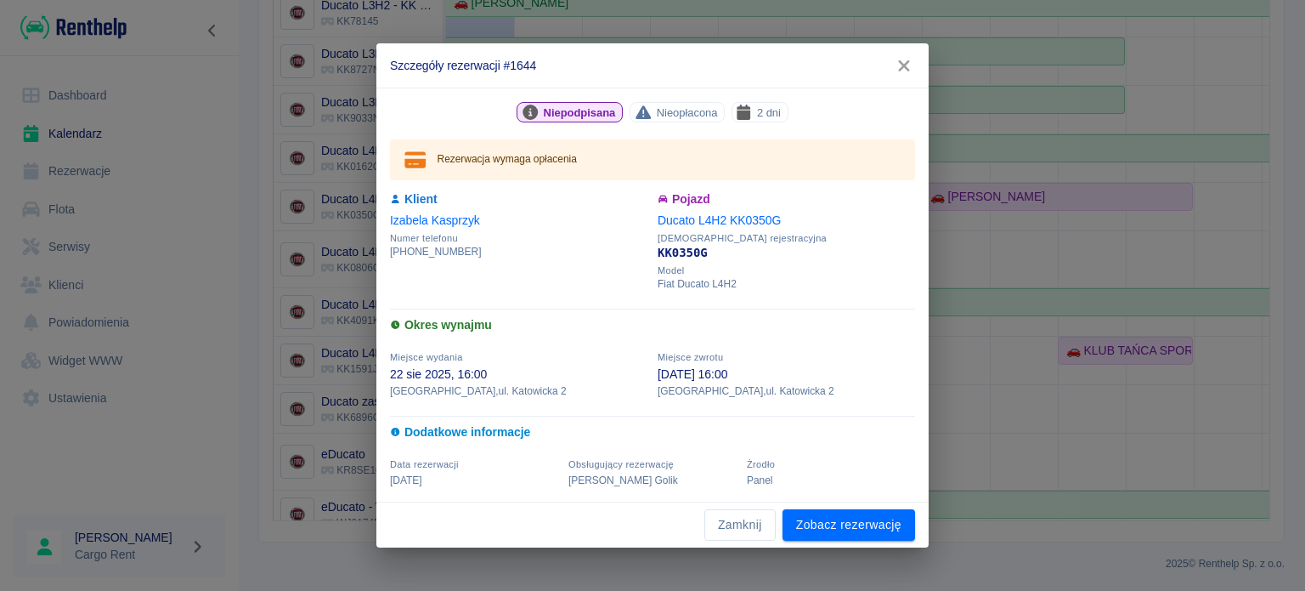
click at [900, 61] on icon "button" at bounding box center [903, 65] width 11 height 11
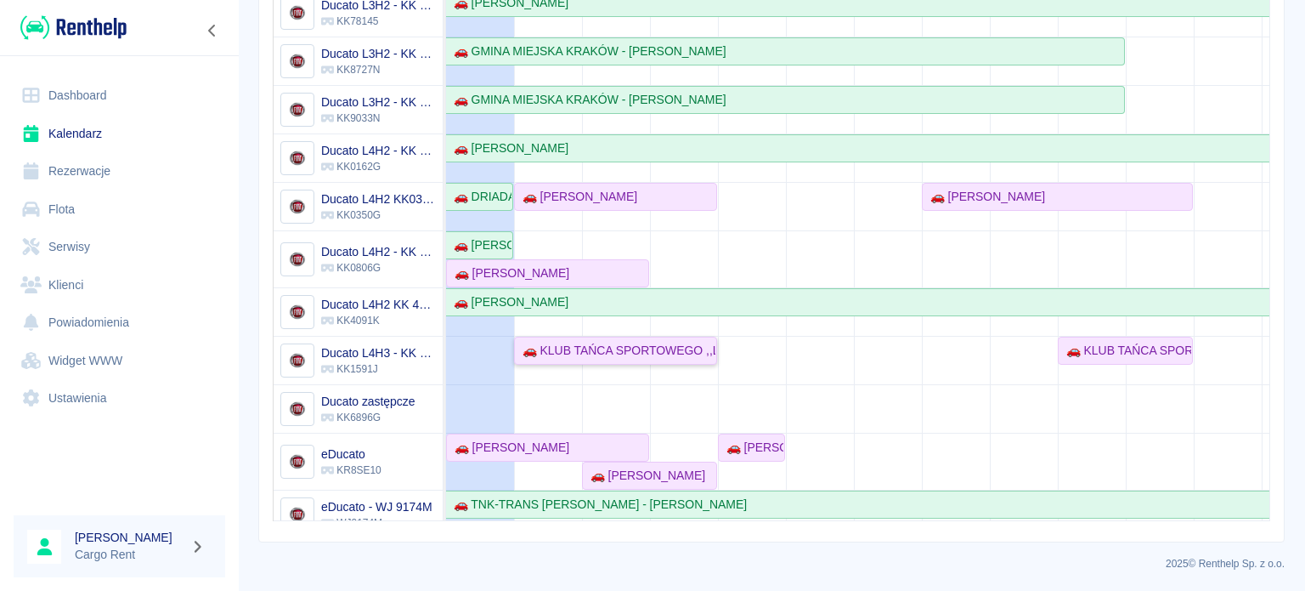
click at [605, 349] on div "🚗 KLUB TAŃCA SPORTOWEGO ,,LIDERKI'' - [PERSON_NAME]" at bounding box center [616, 351] width 200 height 18
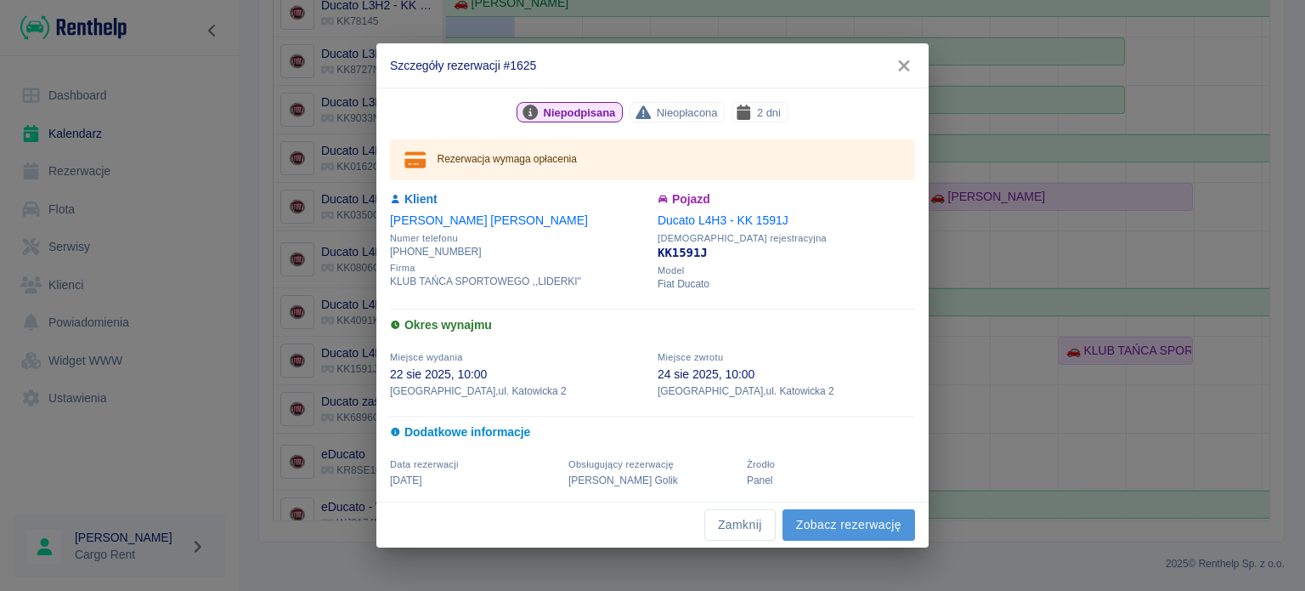
click at [816, 530] on link "Zobacz rezerwację" at bounding box center [849, 524] width 133 height 31
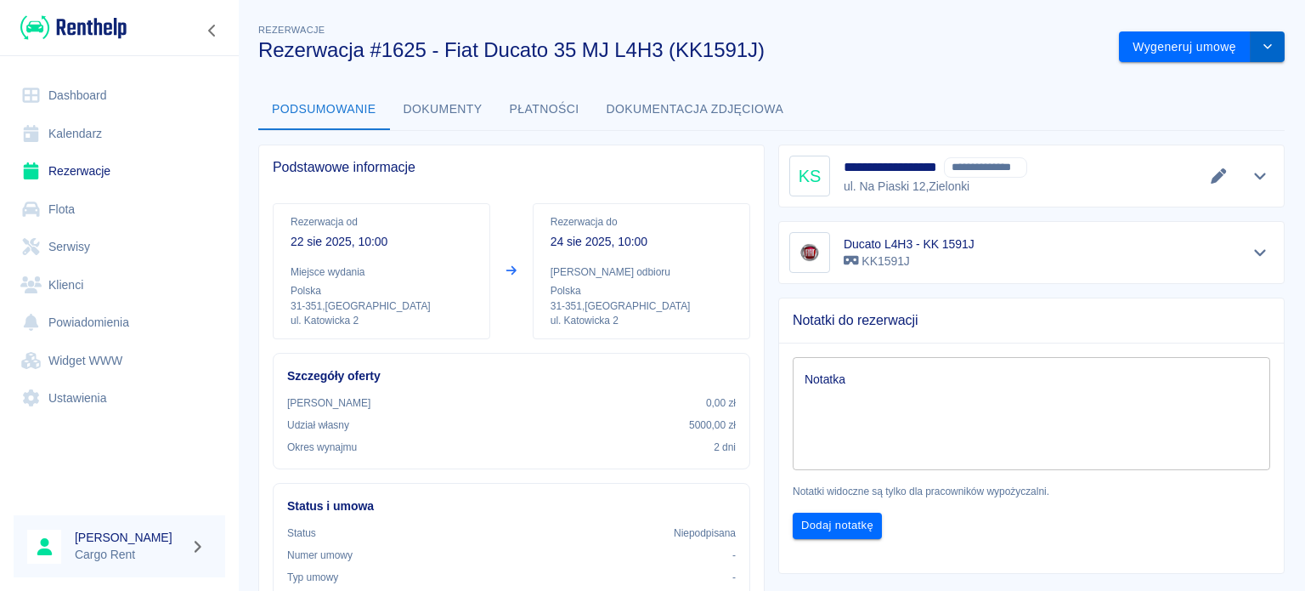
click at [1261, 51] on icon "drop-down" at bounding box center [1268, 46] width 14 height 11
click at [1179, 80] on li "Modyfikuj rezerwację" at bounding box center [1189, 83] width 138 height 28
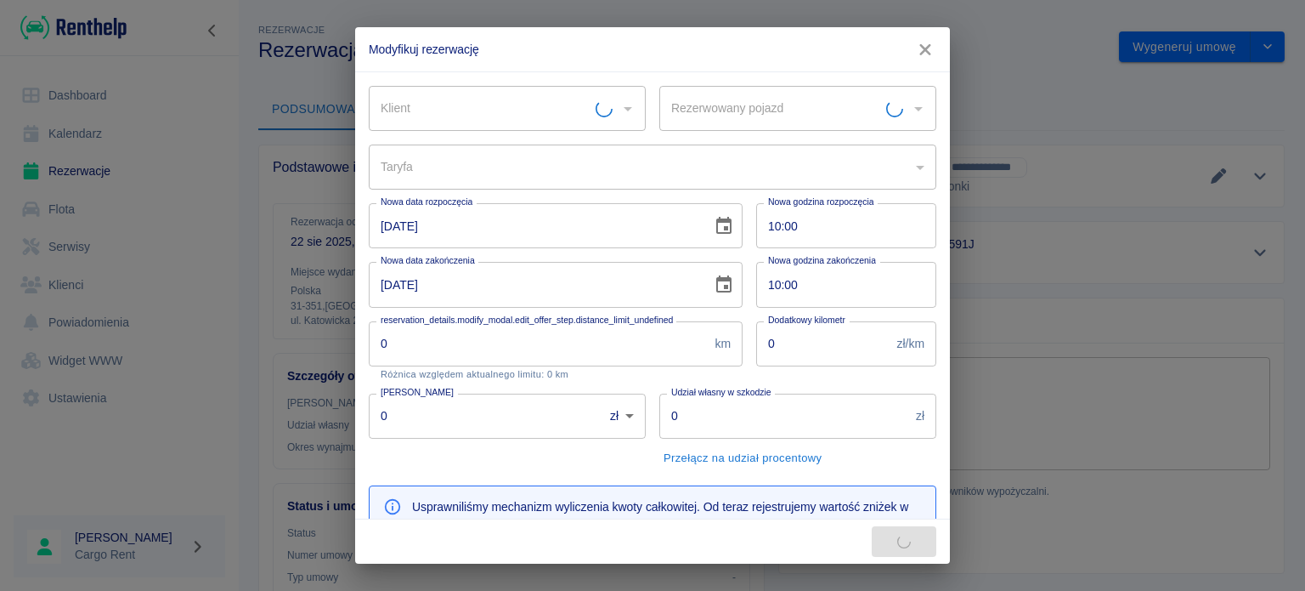
click at [714, 232] on icon "Choose date, selected date is 22 sie 2025" at bounding box center [724, 226] width 20 height 20
type input "Ducato L4H3 - KK 1591J - KK1591J"
type input "bc549e20-c587-477b-b1fc-8a1a8dce62ed"
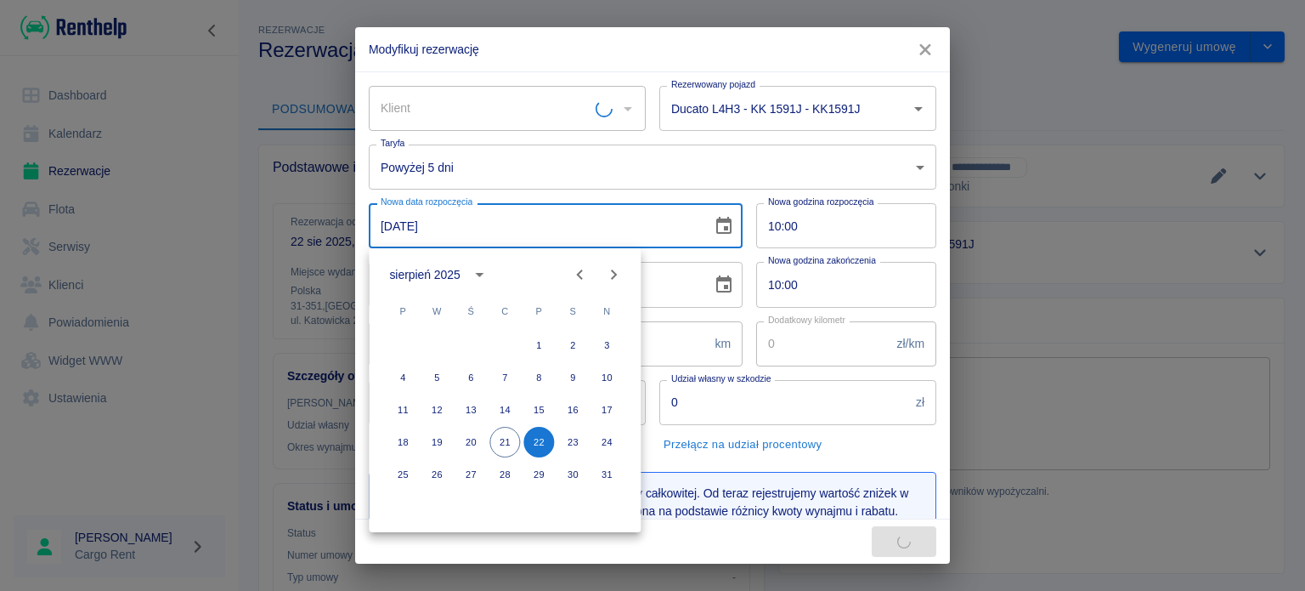
type input "5000"
type input "578"
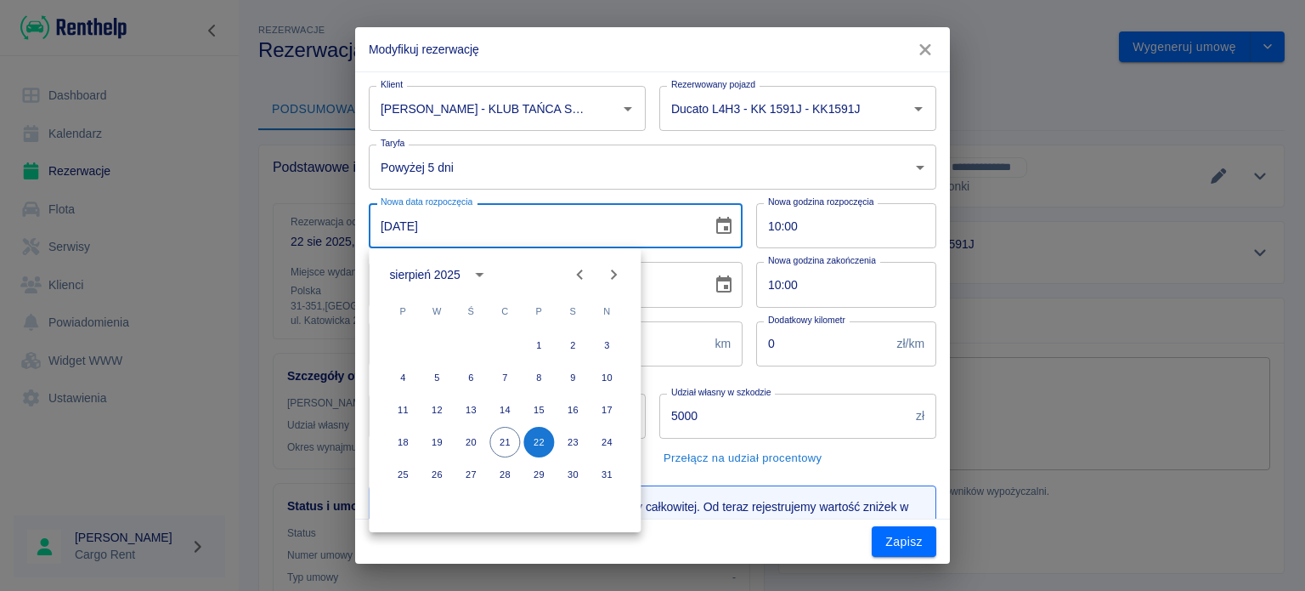
type input "Krzysztof Suchanek - KLUB TAŃCA SPORTOWEGO ,,LIDERKI'' (NIP: 5130262008)"
click at [760, 230] on input "10:00" at bounding box center [840, 225] width 168 height 45
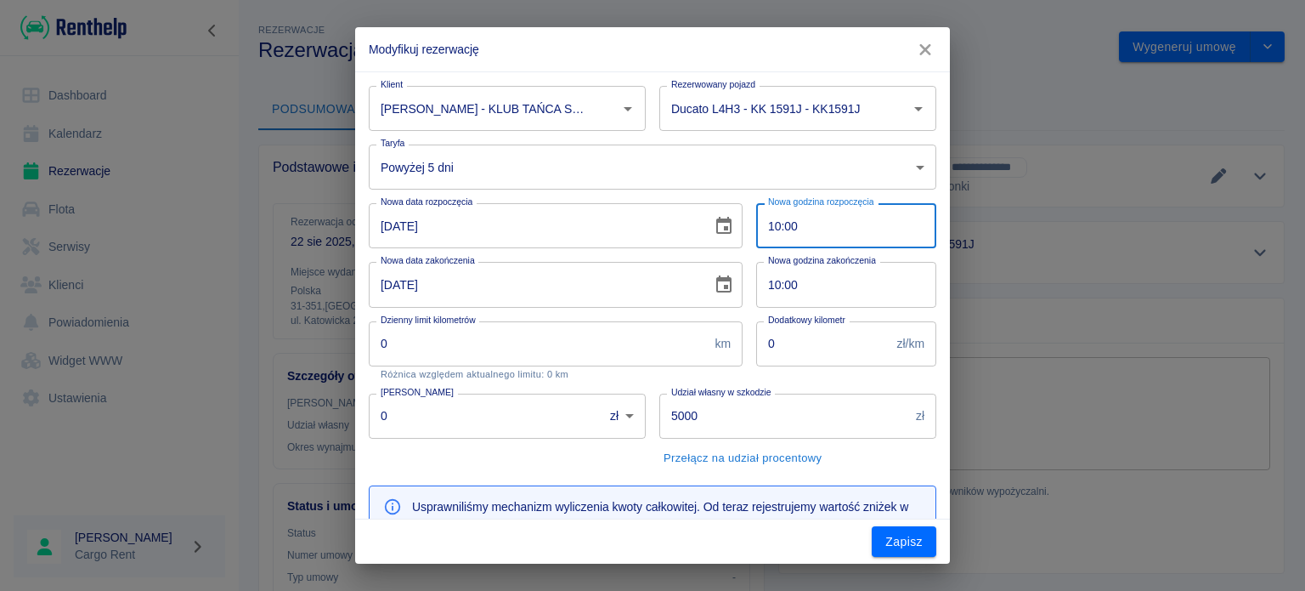
click at [760, 230] on input "10:00" at bounding box center [840, 225] width 168 height 45
type input "14:00"
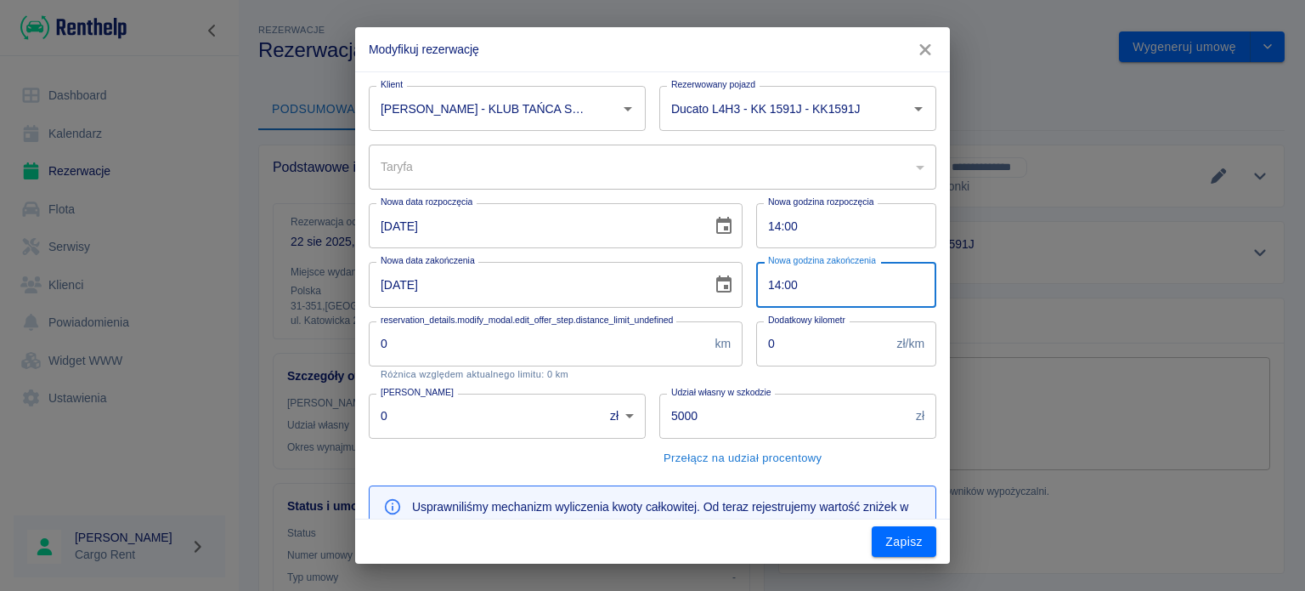
type input "14:00"
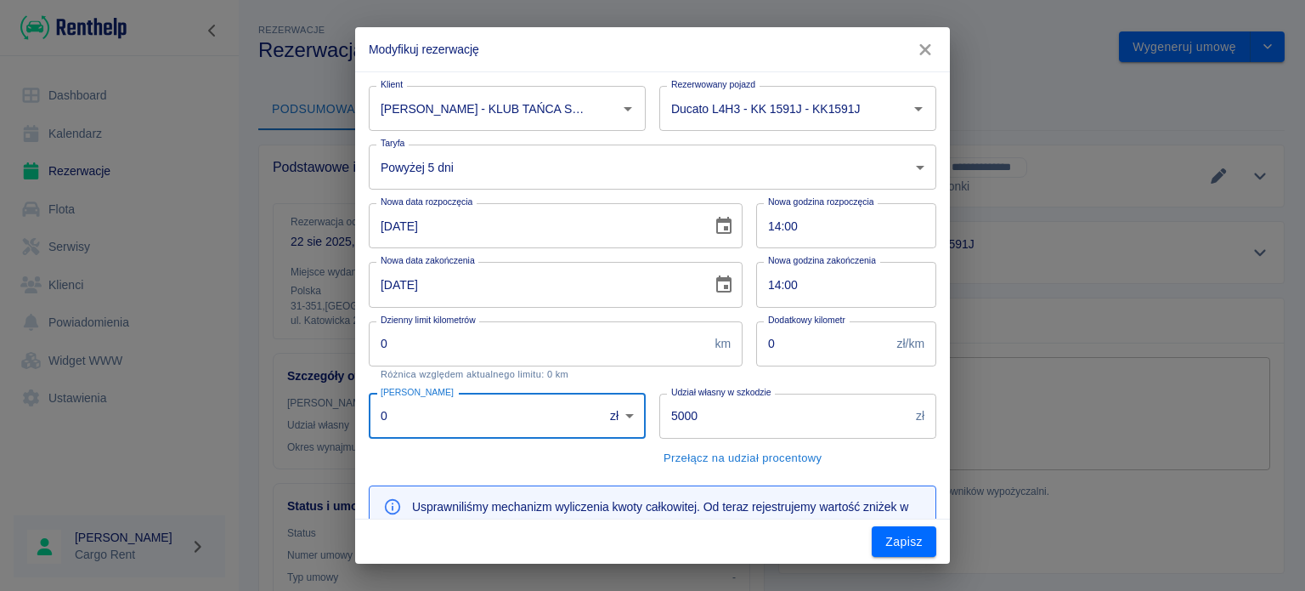
click at [631, 150] on body "**********" at bounding box center [652, 295] width 1305 height 591
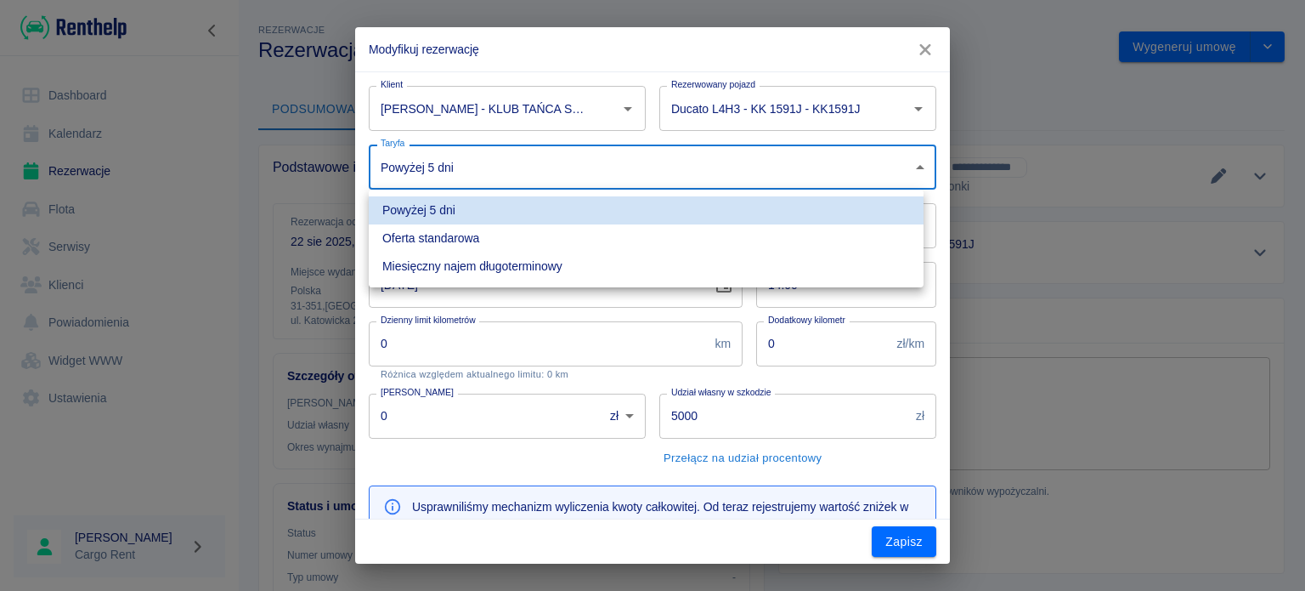
click at [517, 230] on li "Oferta standarowa" at bounding box center [646, 238] width 555 height 28
type input "b8f65f0d-a527-40e2-b6d7-9ee6f30439a2"
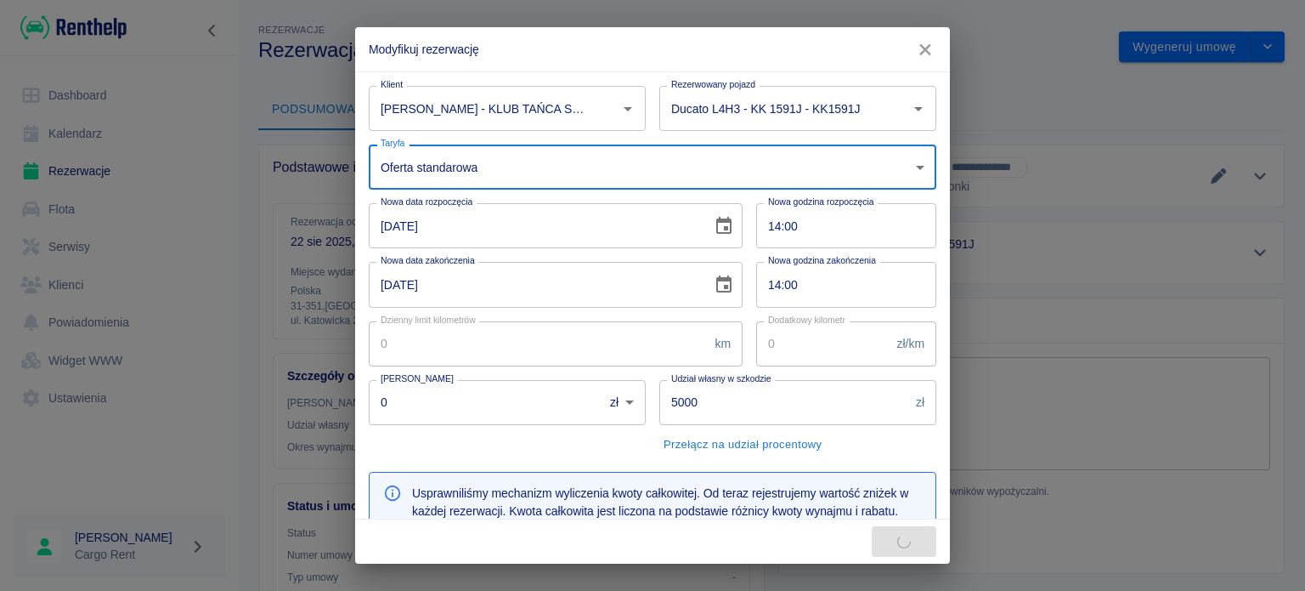
type input "638"
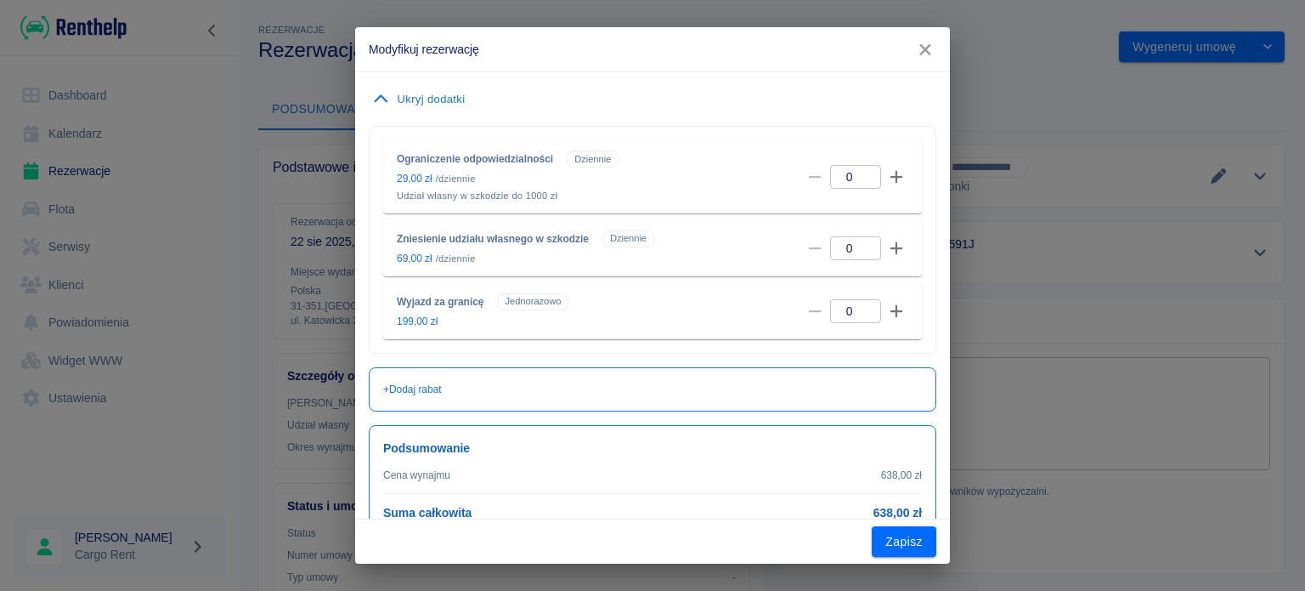
scroll to position [574, 0]
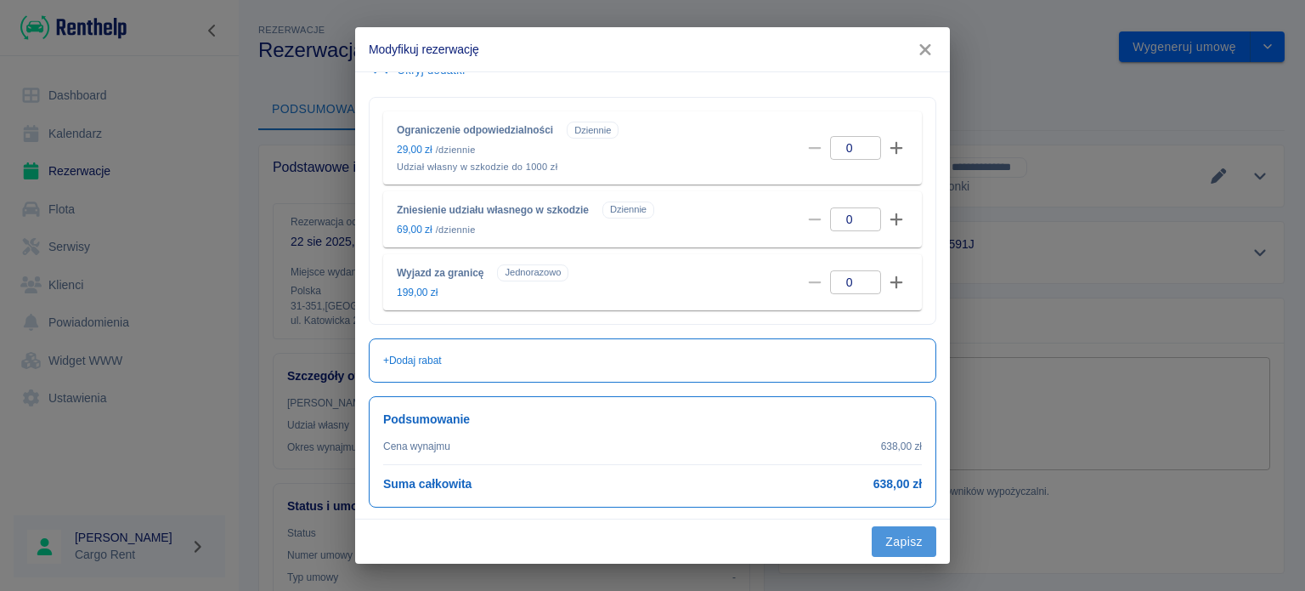
click at [915, 528] on button "Zapisz" at bounding box center [904, 541] width 65 height 31
